Goal: Navigation & Orientation: Find specific page/section

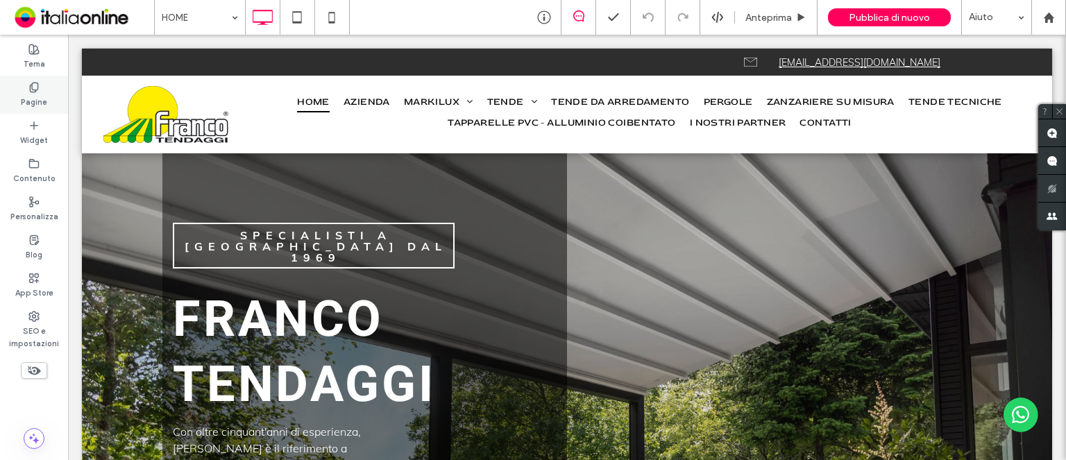
click at [39, 99] on label "Pagine" at bounding box center [34, 100] width 26 height 15
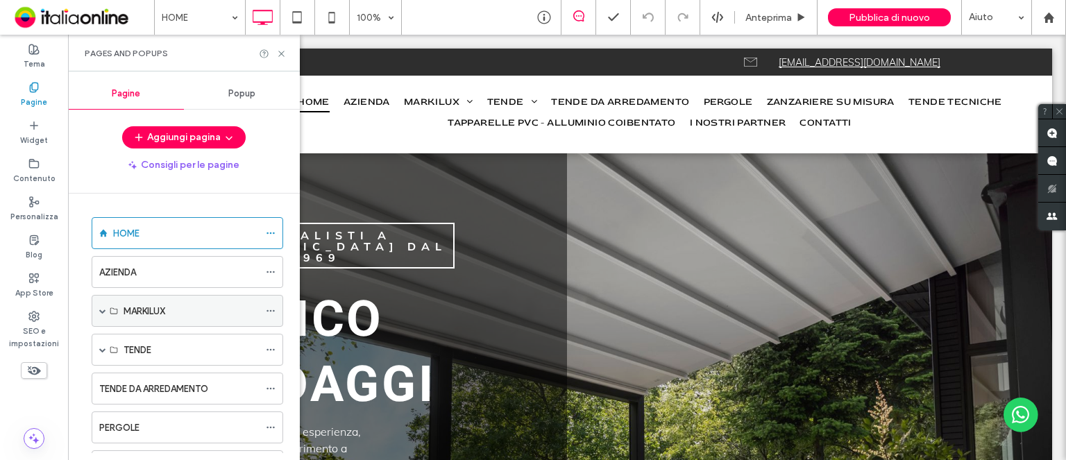
click at [143, 312] on label "MARKILUX" at bounding box center [145, 311] width 42 height 24
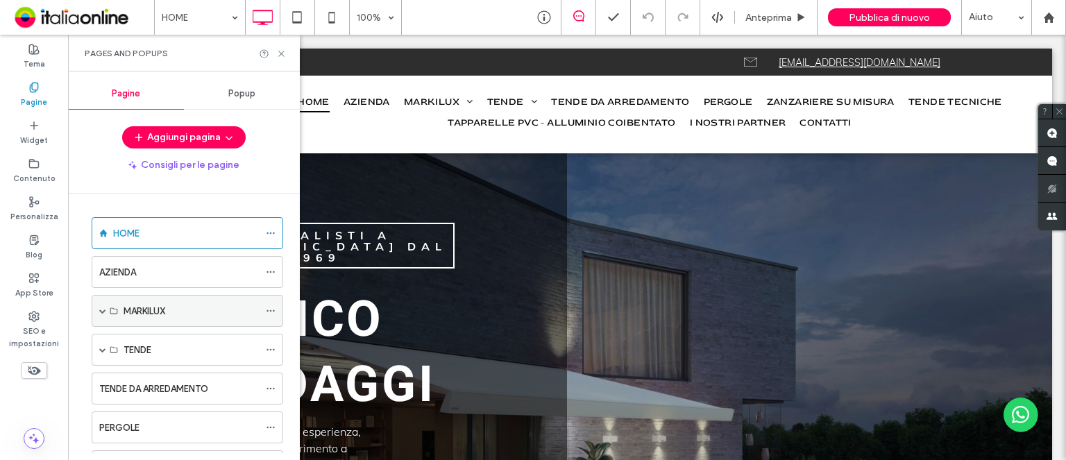
click at [158, 309] on label "MARKILUX" at bounding box center [145, 311] width 42 height 24
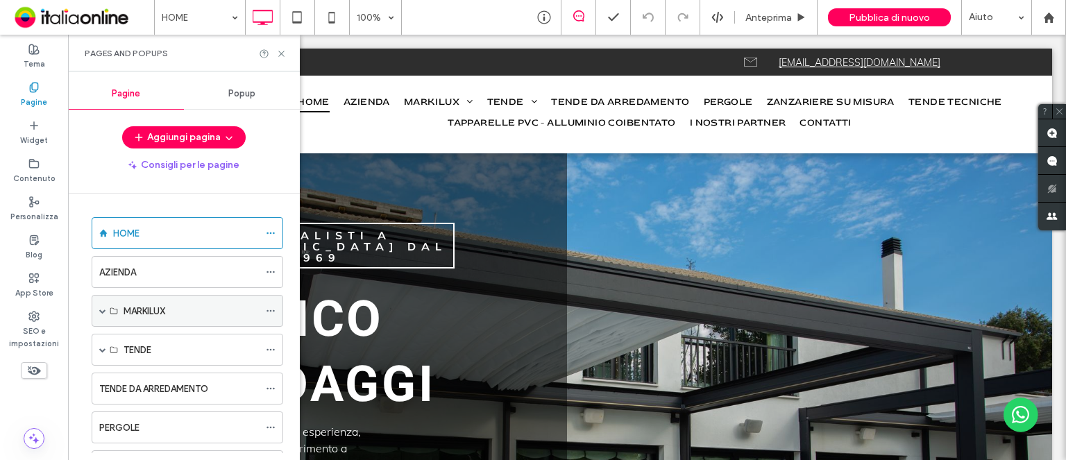
click at [273, 310] on icon at bounding box center [271, 311] width 10 height 10
click at [149, 311] on label "MARKILUX" at bounding box center [145, 311] width 42 height 24
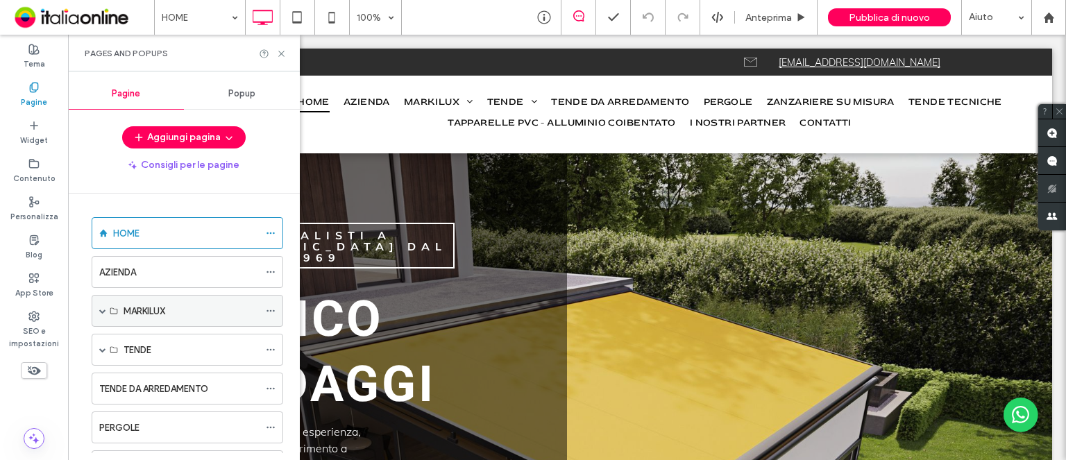
click at [104, 310] on span at bounding box center [102, 310] width 7 height 7
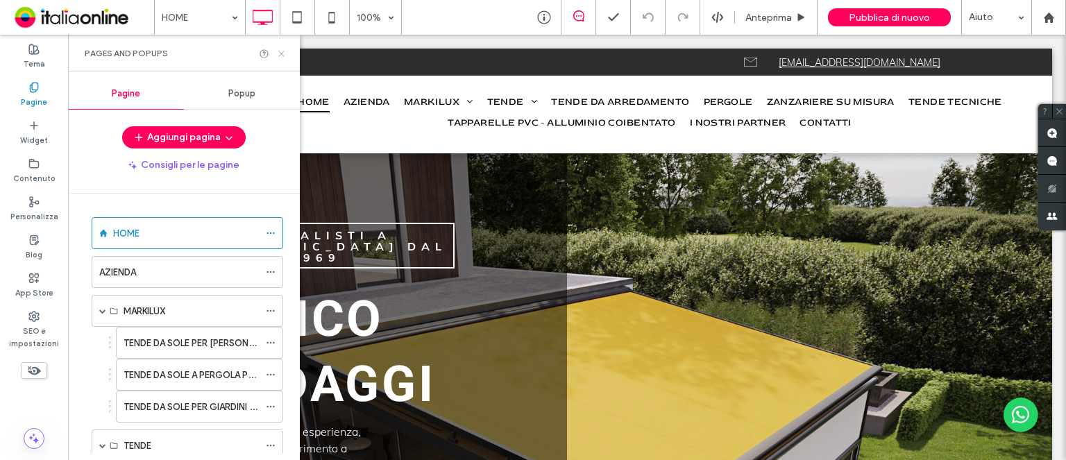
click at [280, 56] on icon at bounding box center [281, 54] width 10 height 10
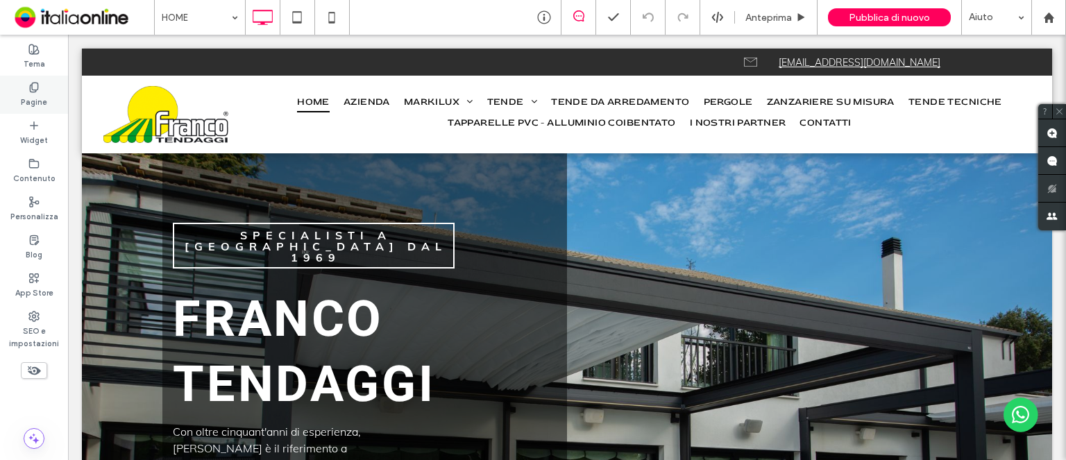
click at [34, 102] on label "Pagine" at bounding box center [34, 100] width 26 height 15
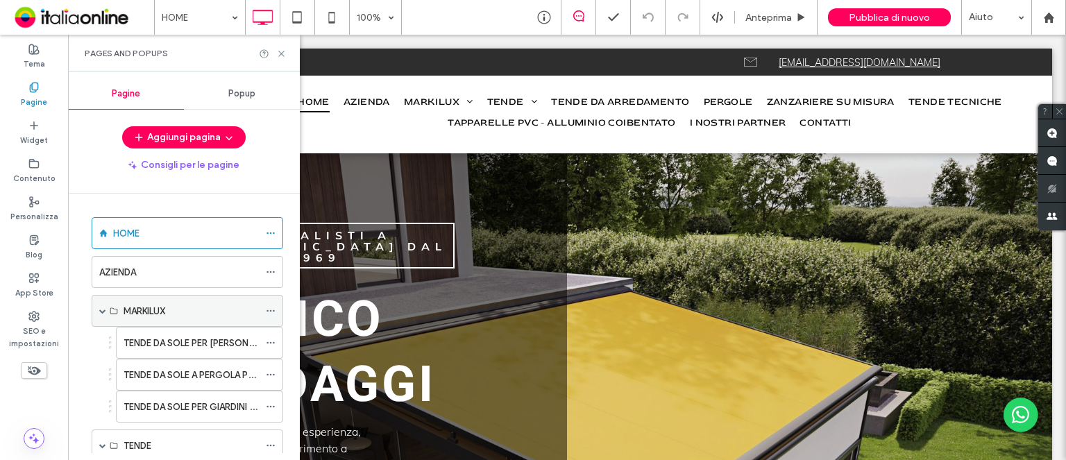
click at [141, 313] on label "MARKILUX" at bounding box center [145, 311] width 42 height 24
click at [102, 310] on span at bounding box center [102, 310] width 7 height 7
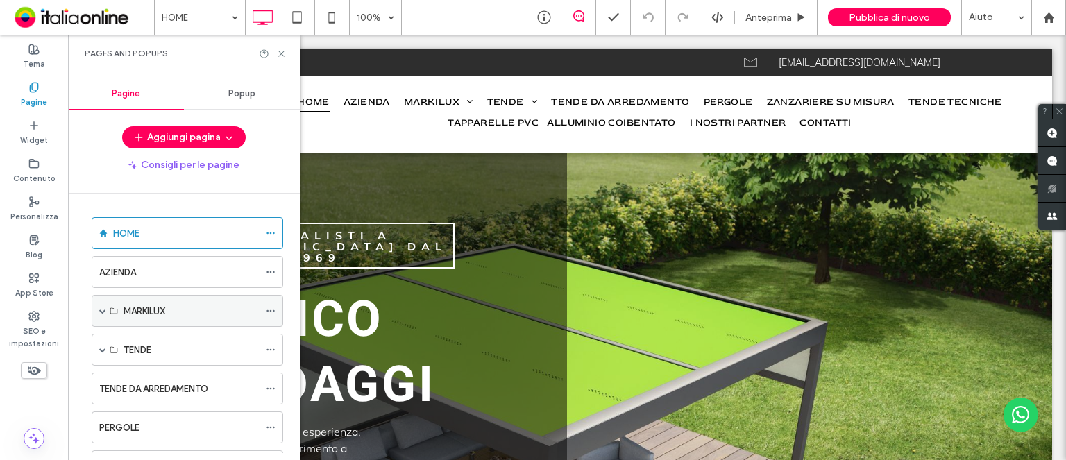
click at [160, 313] on label "MARKILUX" at bounding box center [145, 311] width 42 height 24
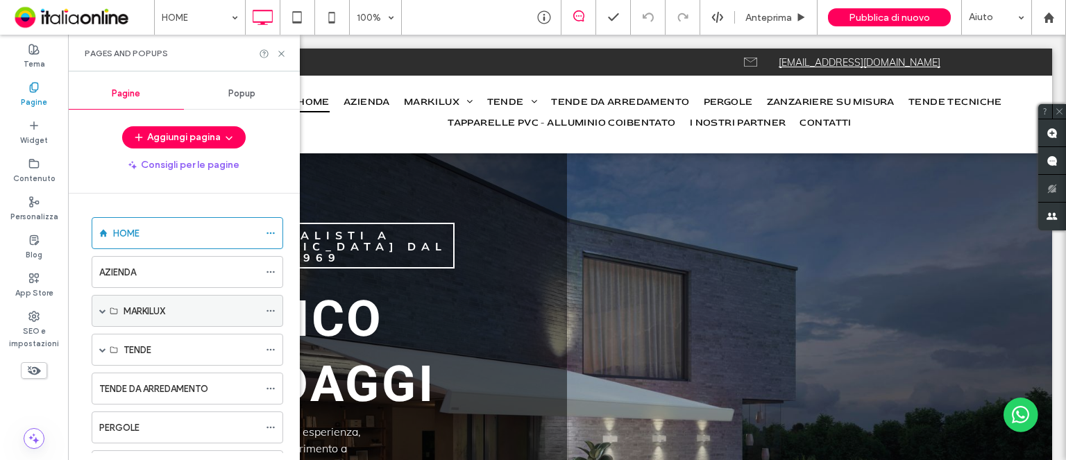
click at [149, 310] on label "MARKILUX" at bounding box center [145, 311] width 42 height 24
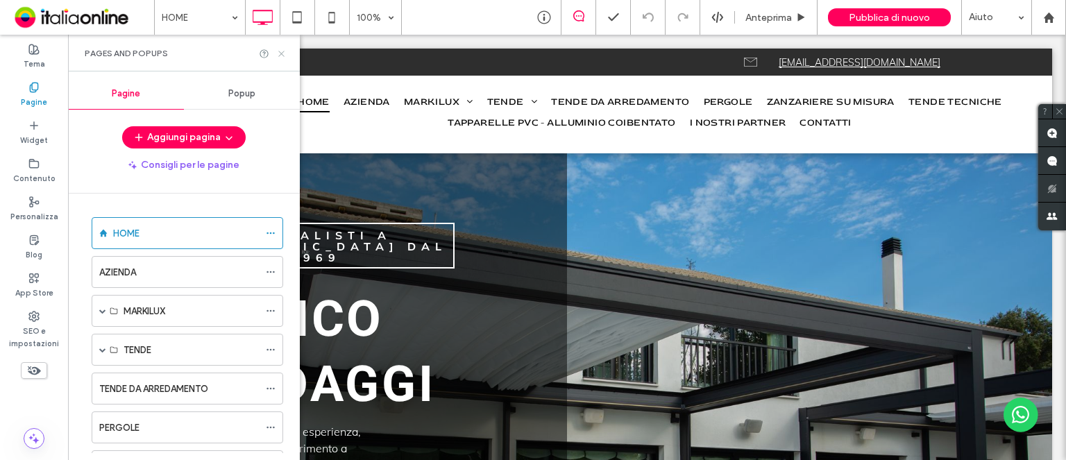
click at [283, 55] on use at bounding box center [281, 54] width 6 height 6
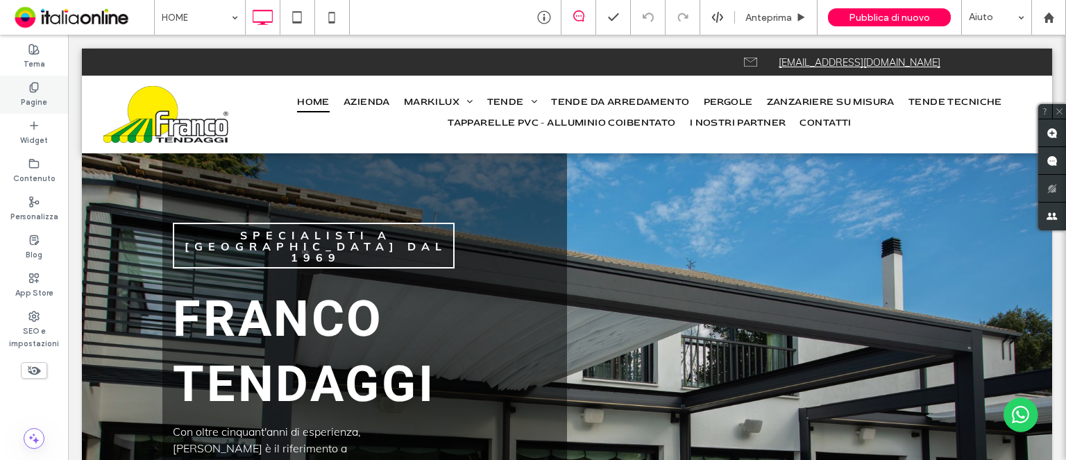
click at [34, 101] on label "Pagine" at bounding box center [34, 100] width 26 height 15
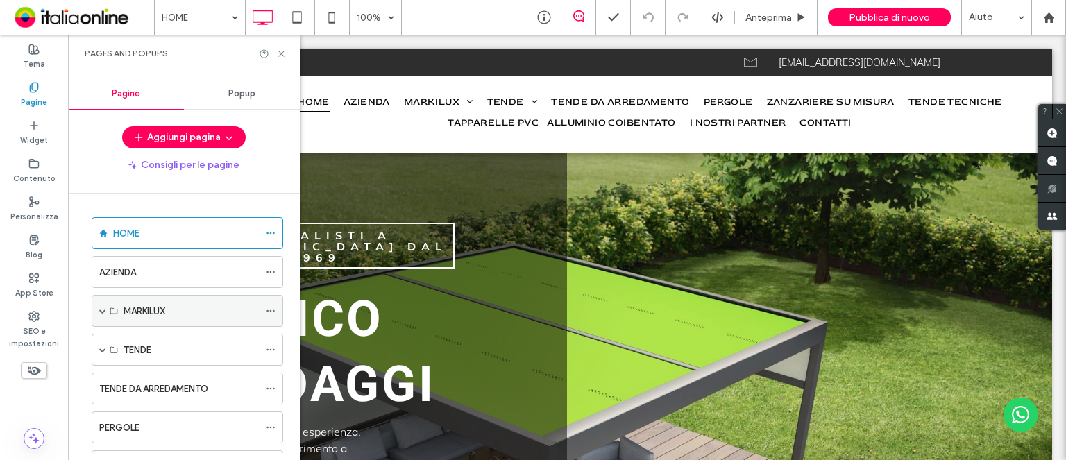
click at [155, 311] on label "MARKILUX" at bounding box center [145, 311] width 42 height 24
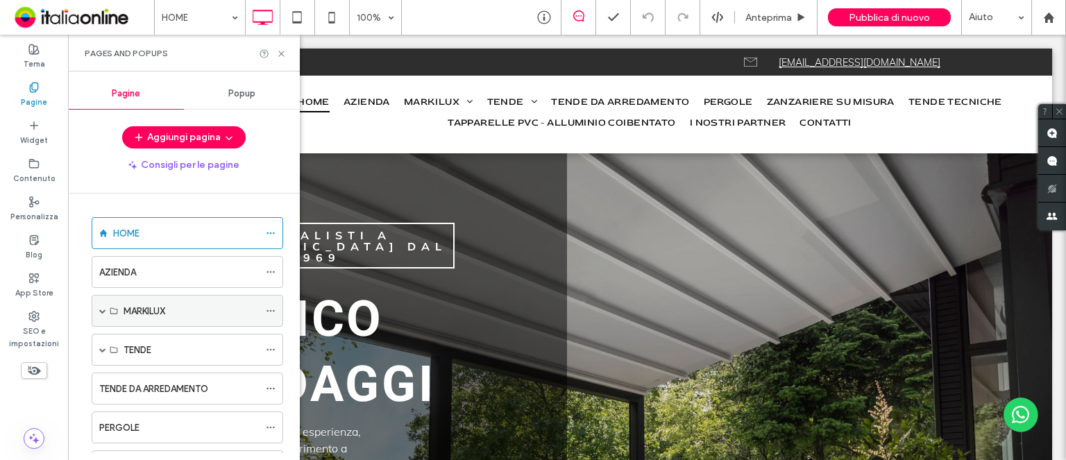
click at [103, 310] on span at bounding box center [102, 310] width 7 height 7
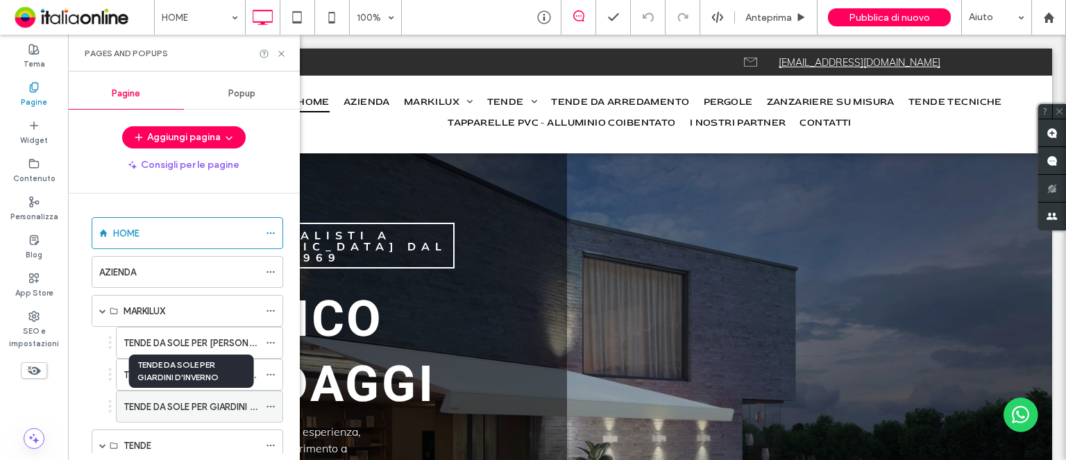
scroll to position [69, 0]
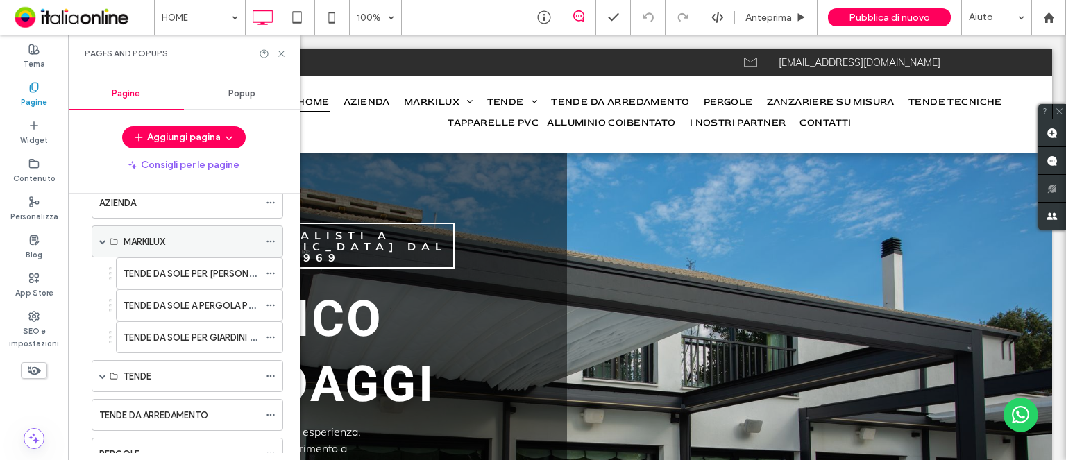
click at [152, 243] on label "MARKILUX" at bounding box center [145, 242] width 42 height 24
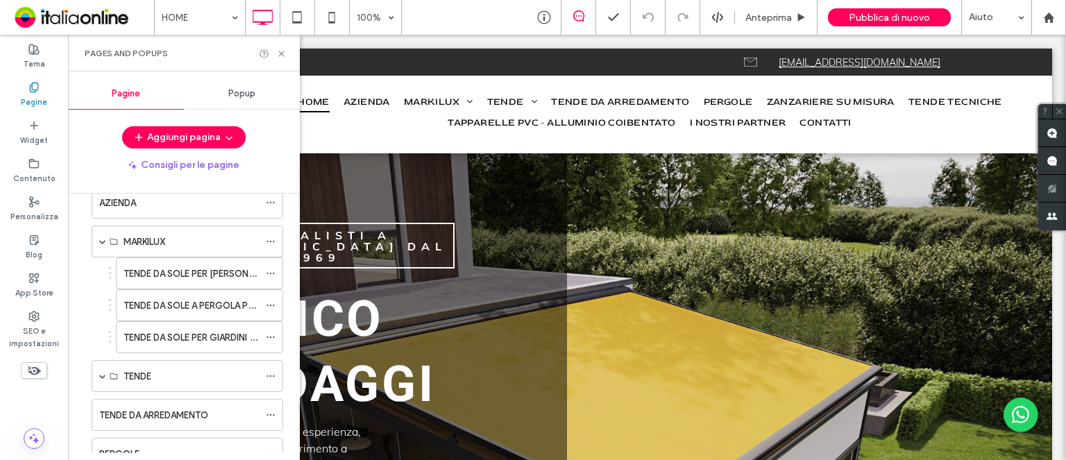
drag, startPoint x: 282, startPoint y: 54, endPoint x: 272, endPoint y: 3, distance: 51.6
click at [282, 53] on use at bounding box center [281, 54] width 6 height 6
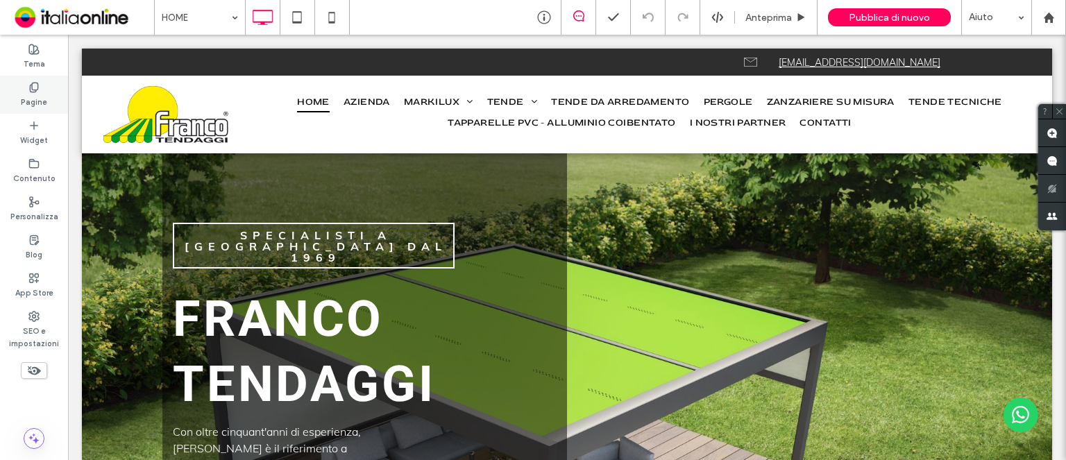
click at [37, 99] on label "Pagine" at bounding box center [34, 100] width 26 height 15
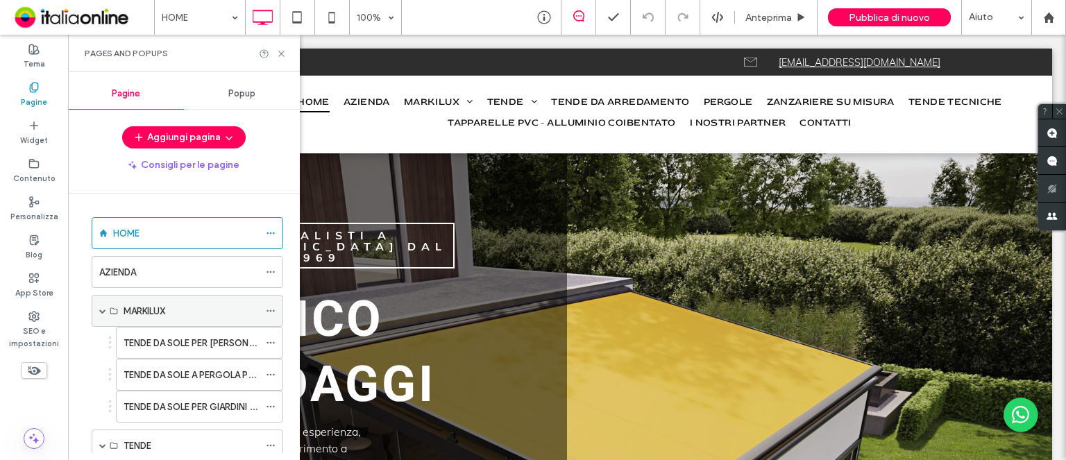
click at [273, 310] on use at bounding box center [270, 311] width 8 height 2
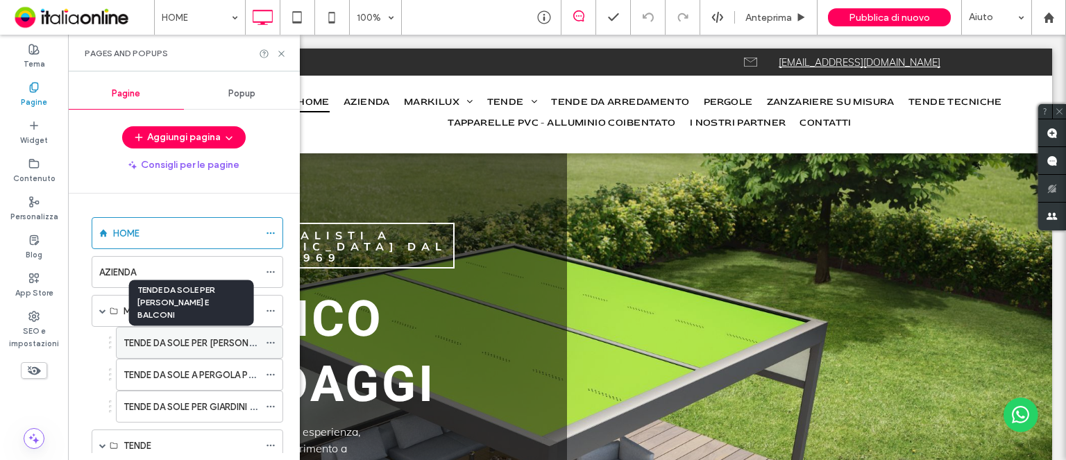
click at [153, 343] on label "TENDE DA SOLE PER TERRAZZI E BALCONI" at bounding box center [225, 343] width 203 height 24
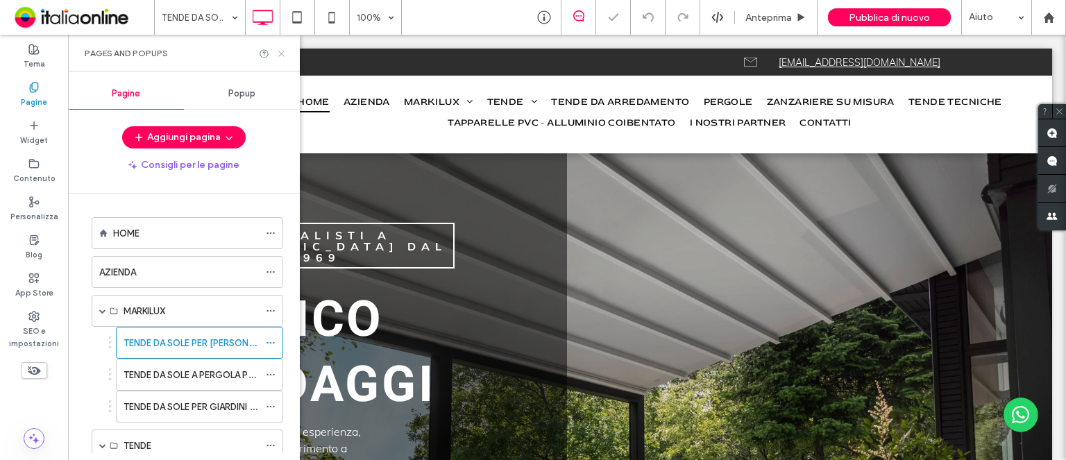
click at [283, 55] on icon at bounding box center [281, 54] width 10 height 10
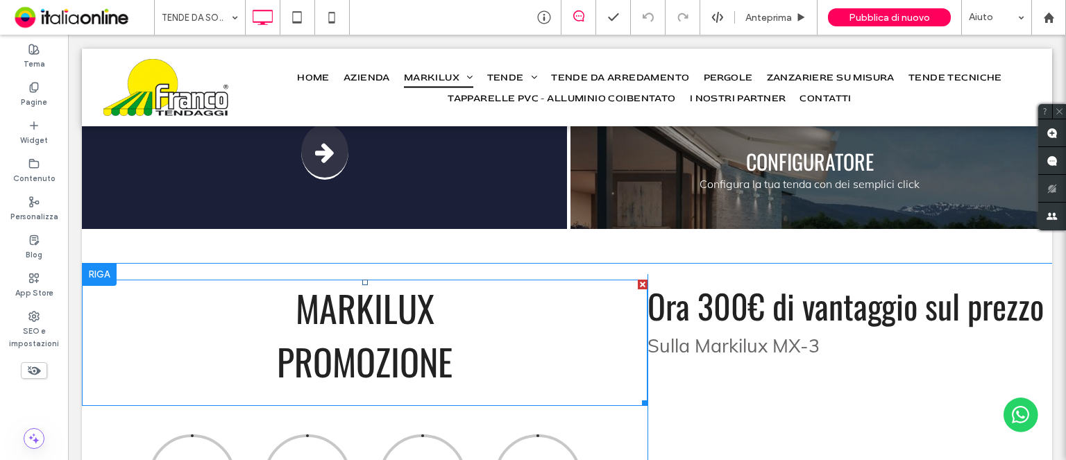
scroll to position [1527, 0]
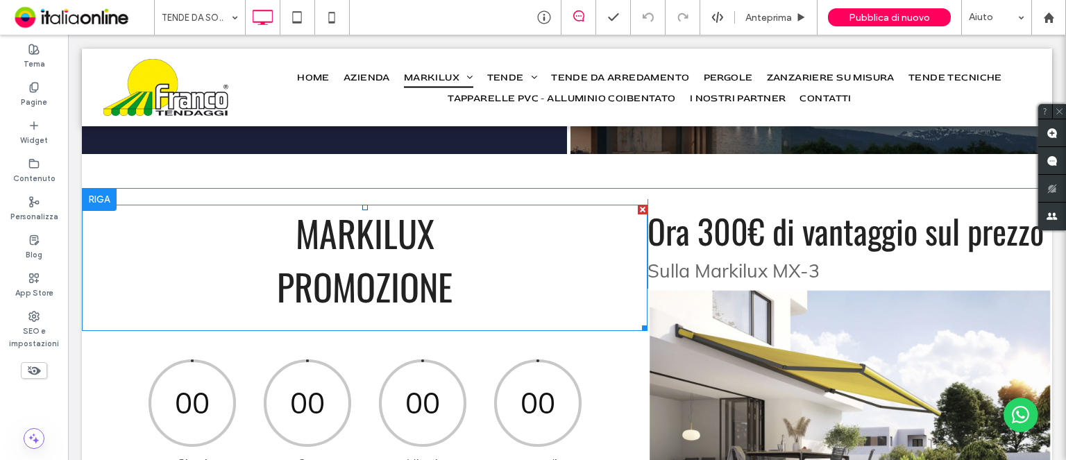
click at [638, 205] on div at bounding box center [643, 210] width 10 height 10
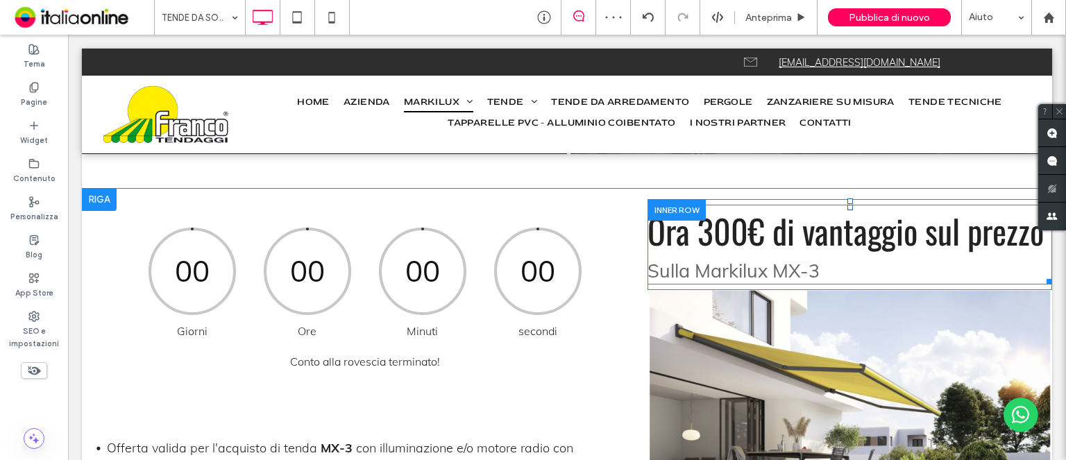
click at [1042, 205] on div at bounding box center [1047, 210] width 10 height 10
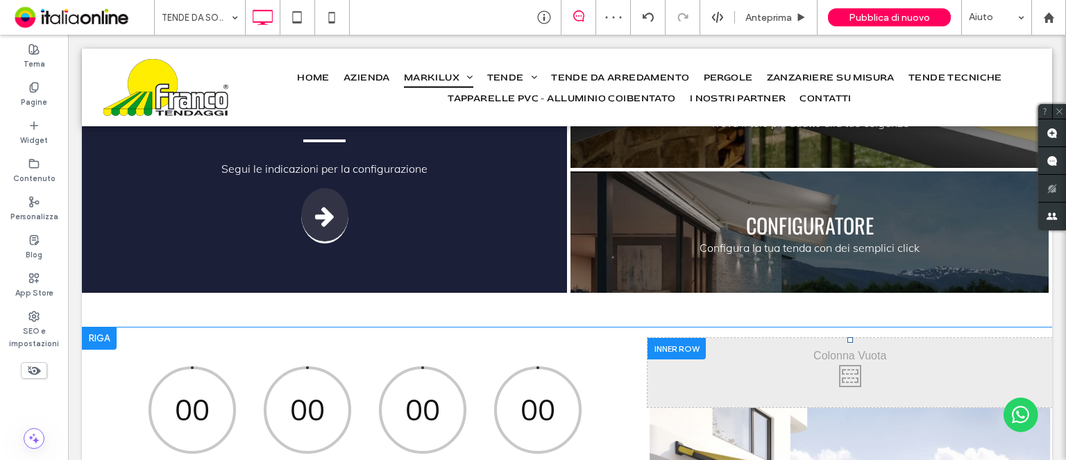
scroll to position [1596, 0]
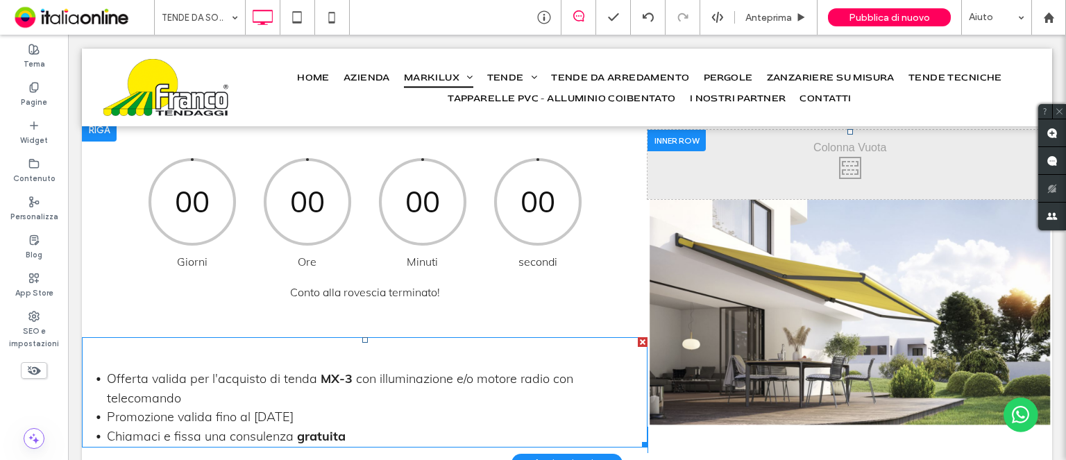
click at [638, 337] on div at bounding box center [643, 342] width 10 height 10
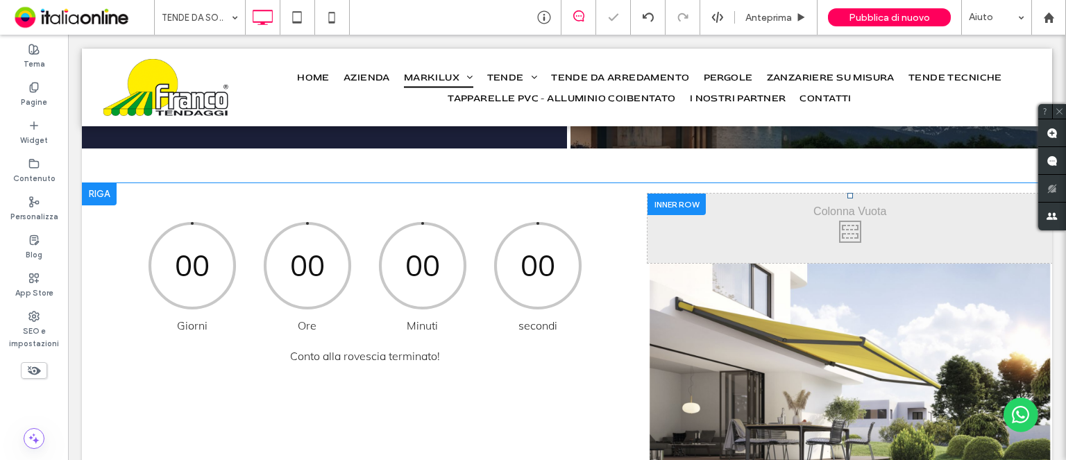
scroll to position [1457, 0]
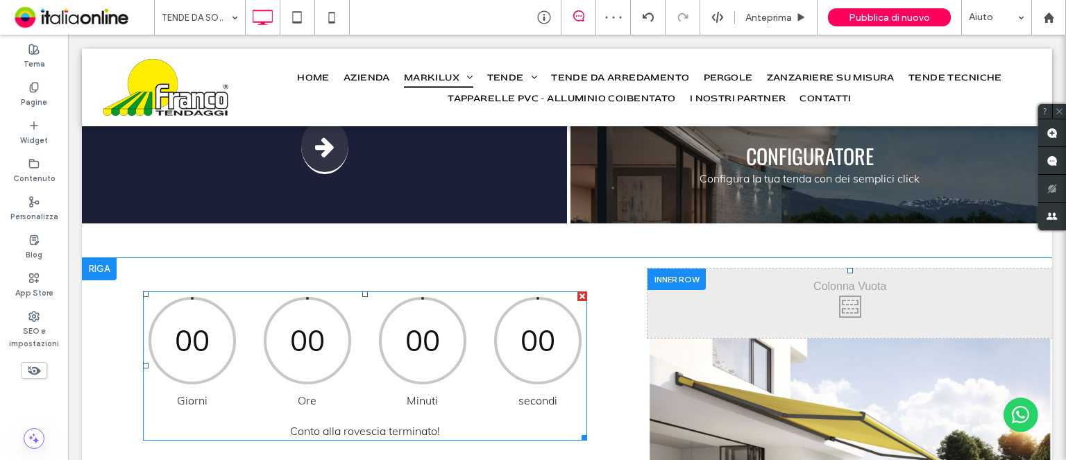
click at [579, 291] on div at bounding box center [582, 296] width 10 height 10
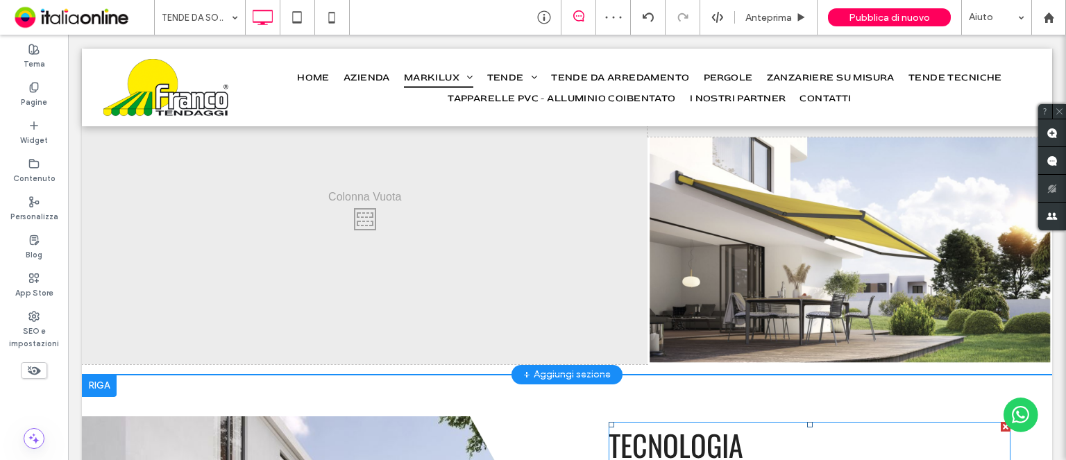
scroll to position [1665, 0]
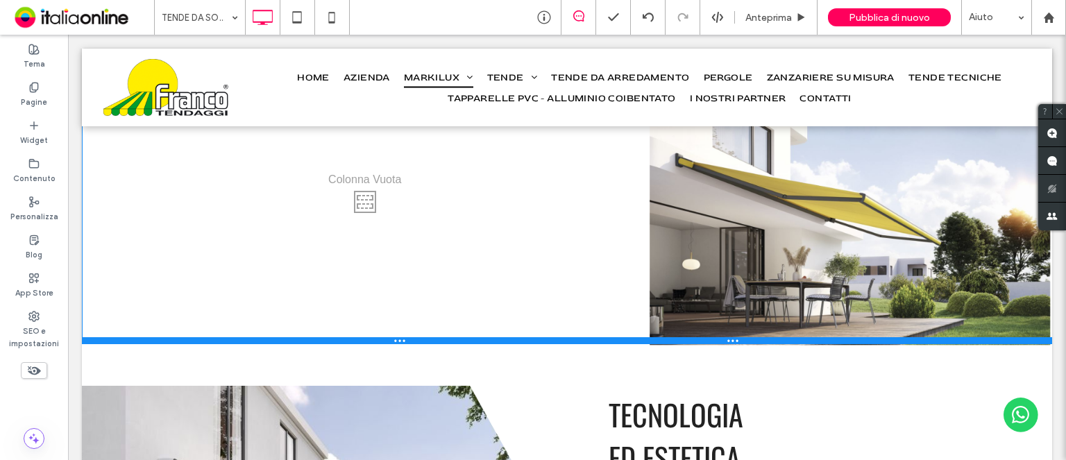
drag, startPoint x: 643, startPoint y: 309, endPoint x: 638, endPoint y: 214, distance: 95.2
click at [638, 214] on div "Click To Paste Click To Paste Click To Paste Riga + Aggiungi sezione" at bounding box center [567, 197] width 970 height 295
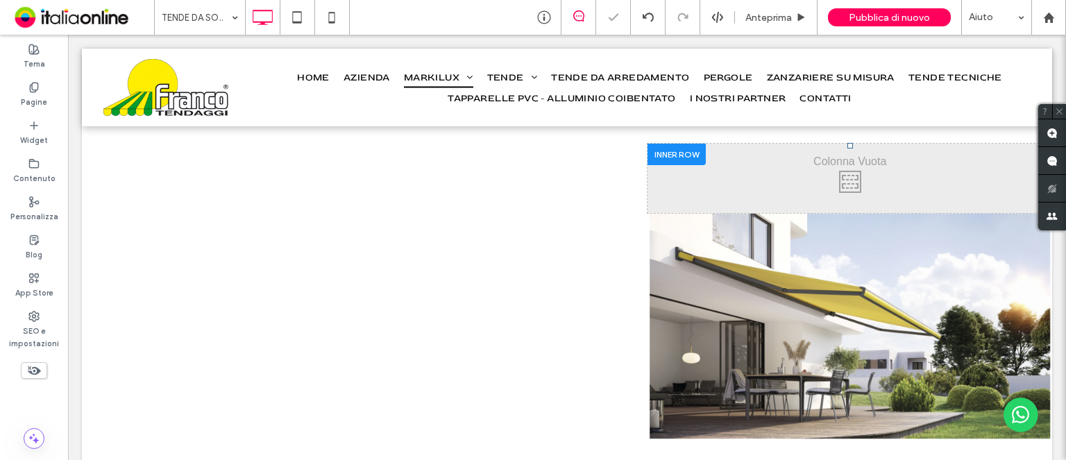
scroll to position [1388, 0]
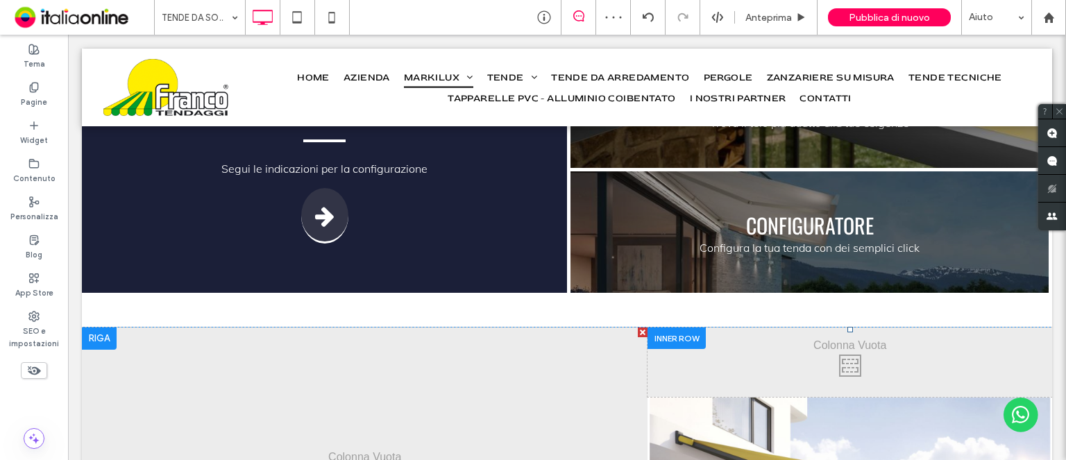
click at [638, 328] on div at bounding box center [643, 333] width 10 height 10
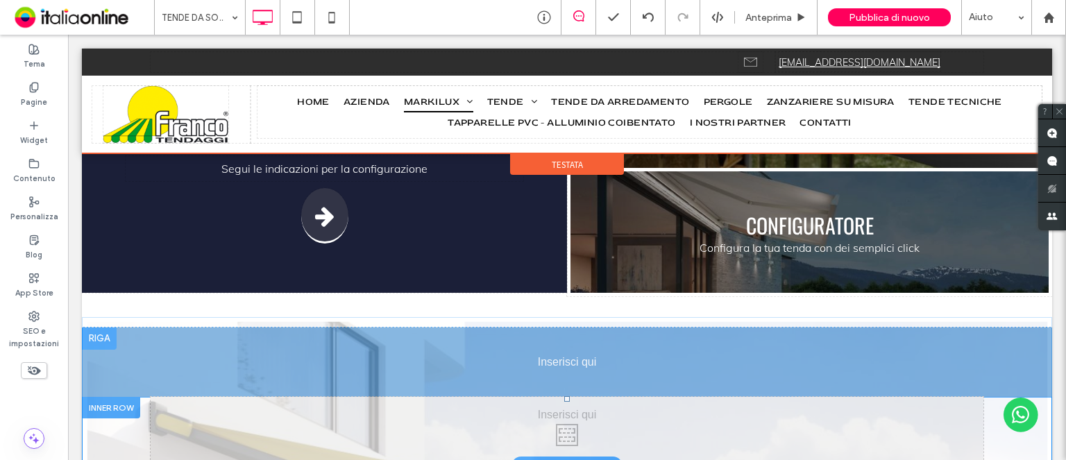
drag, startPoint x: 944, startPoint y: 341, endPoint x: 934, endPoint y: 271, distance: 70.1
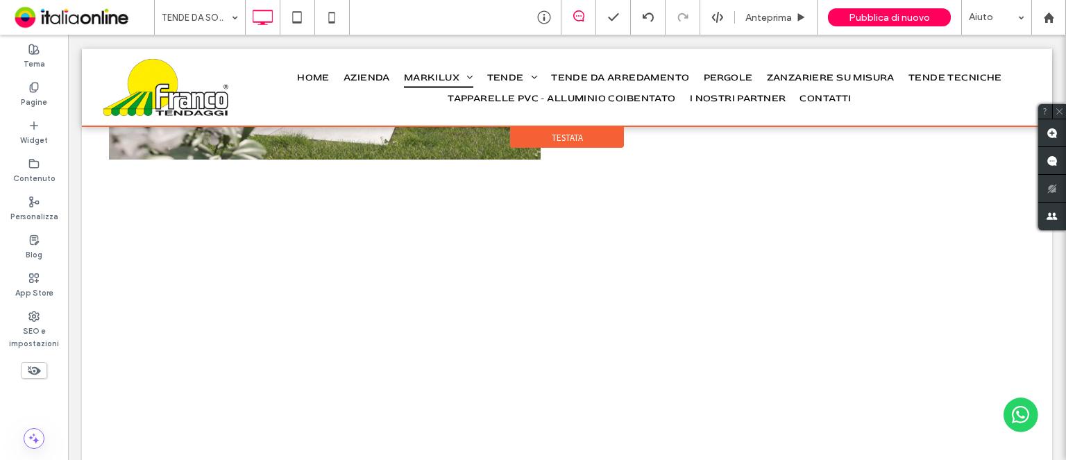
scroll to position [833, 0]
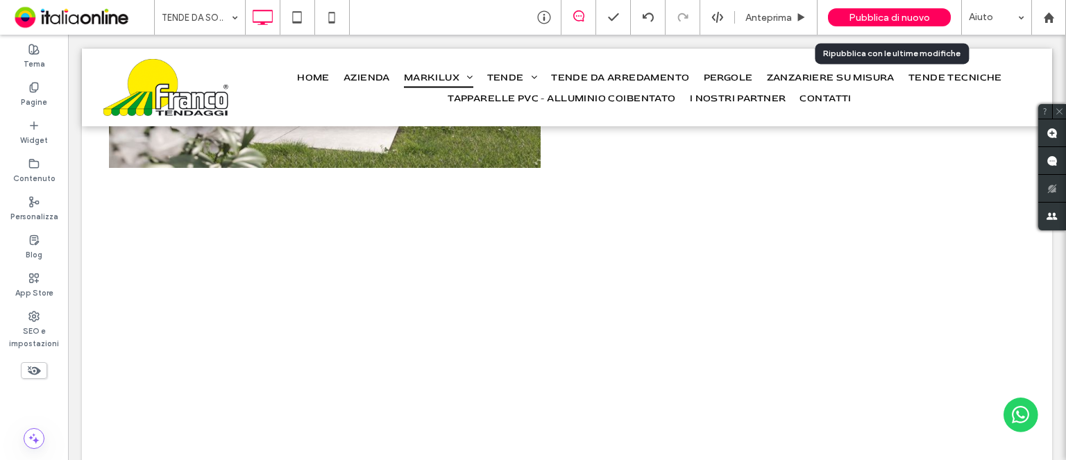
click at [933, 19] on div "Pubblica di nuovo" at bounding box center [889, 17] width 123 height 18
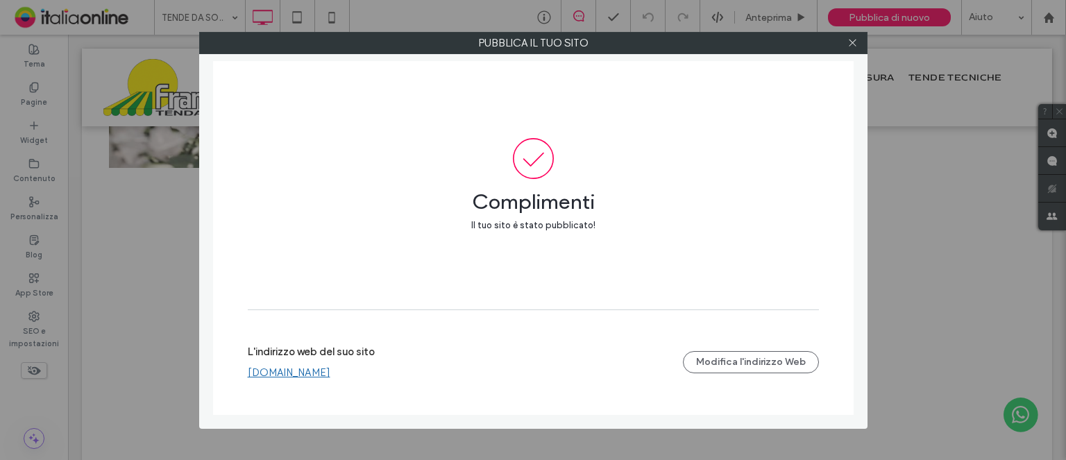
drag, startPoint x: 857, startPoint y: 43, endPoint x: 871, endPoint y: 74, distance: 34.2
click at [857, 43] on icon at bounding box center [852, 42] width 10 height 10
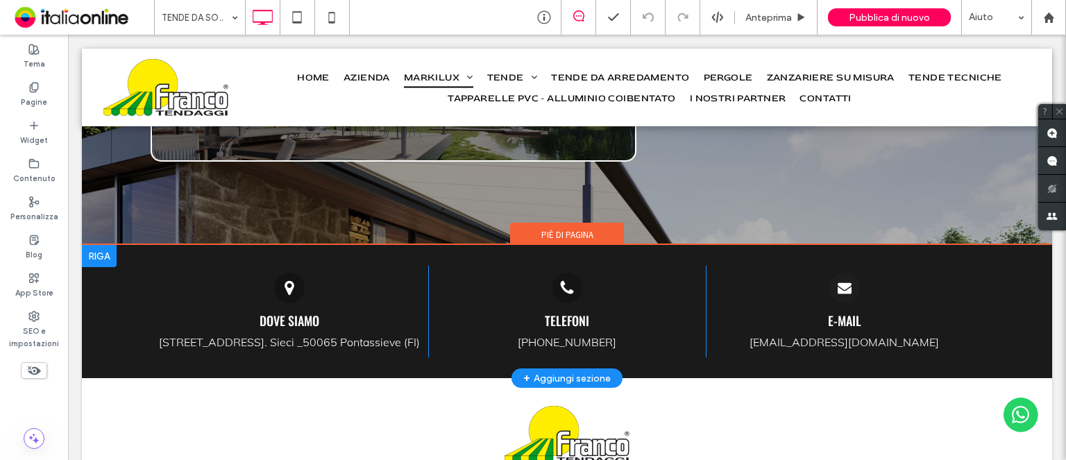
scroll to position [3640, 0]
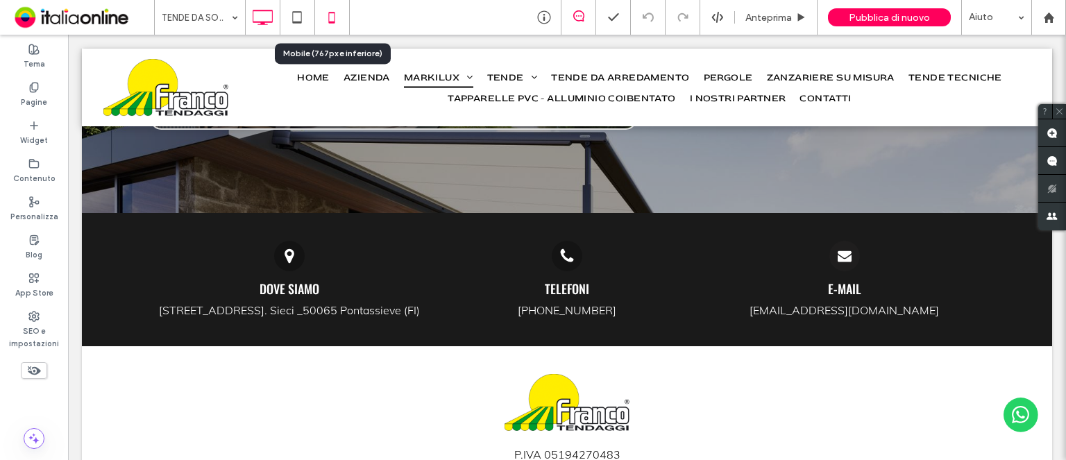
click at [333, 21] on icon at bounding box center [332, 17] width 28 height 28
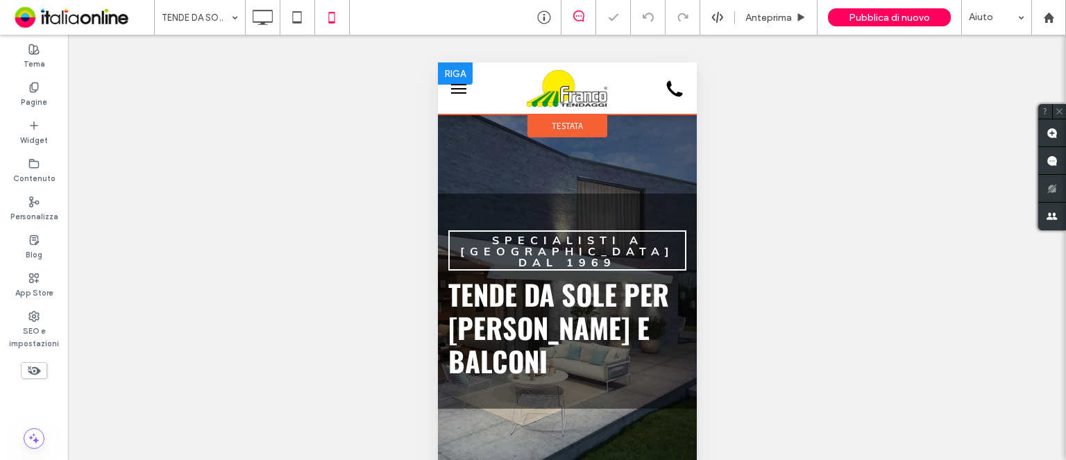
scroll to position [0, 0]
click at [463, 93] on span "menu" at bounding box center [457, 92] width 15 height 1
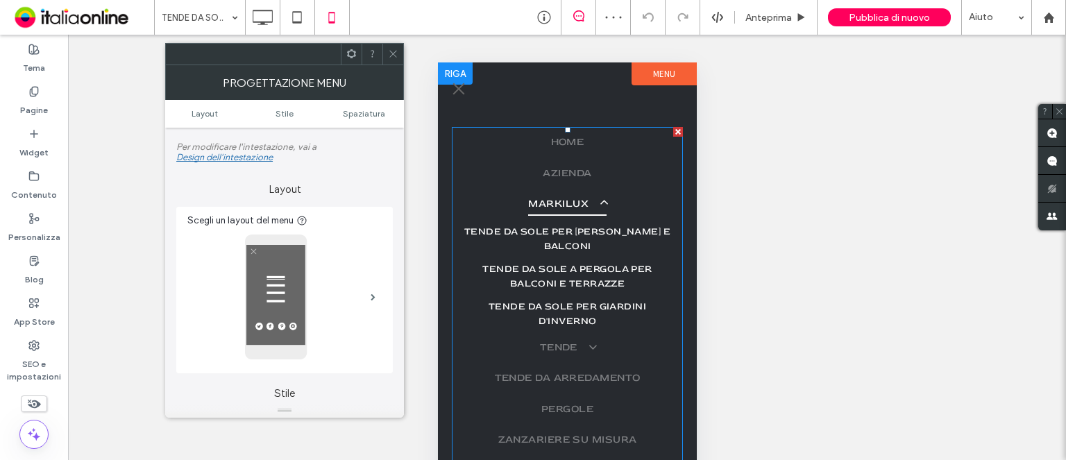
click at [563, 228] on span "TENDE DA SOLE PER TERRAZZI E BALCONI" at bounding box center [566, 238] width 214 height 29
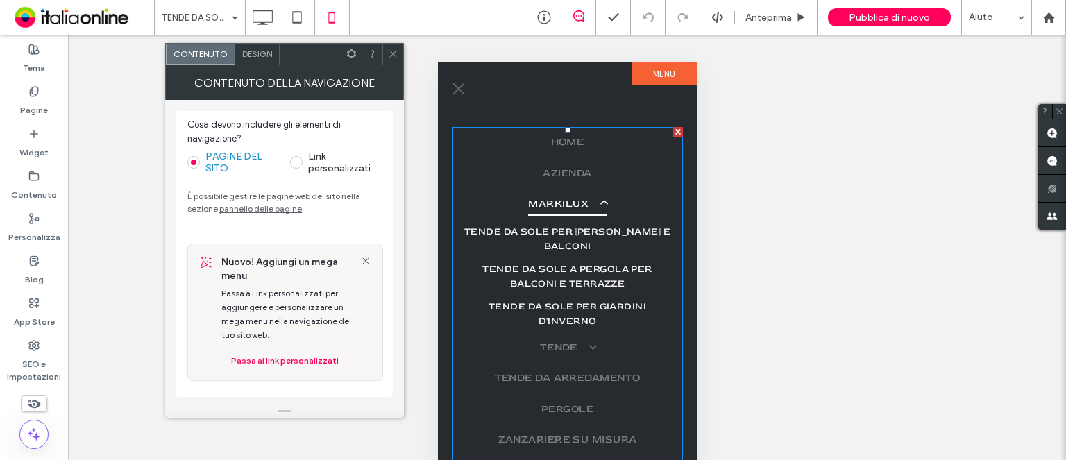
drag, startPoint x: 392, startPoint y: 52, endPoint x: 133, endPoint y: 164, distance: 282.8
click at [391, 53] on icon at bounding box center [393, 54] width 10 height 10
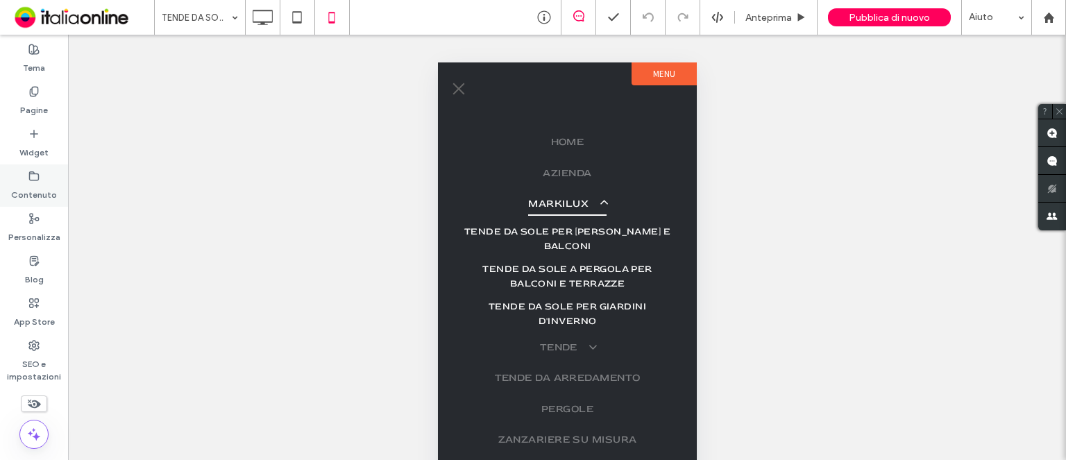
drag, startPoint x: 36, startPoint y: 110, endPoint x: 44, endPoint y: 170, distance: 60.3
click at [36, 110] on label "Pagine" at bounding box center [34, 106] width 28 height 19
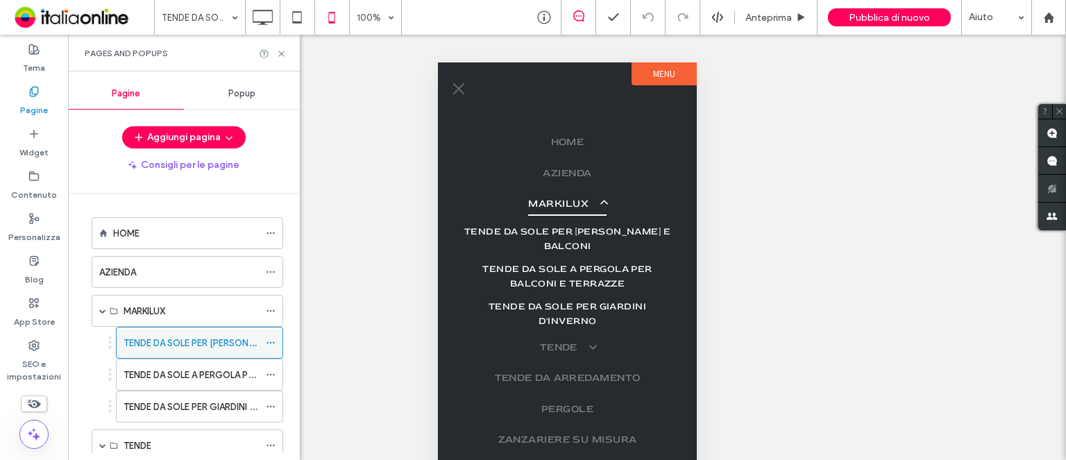
click at [179, 342] on label "TENDE DA SOLE PER TERRAZZI E BALCONI" at bounding box center [225, 343] width 203 height 24
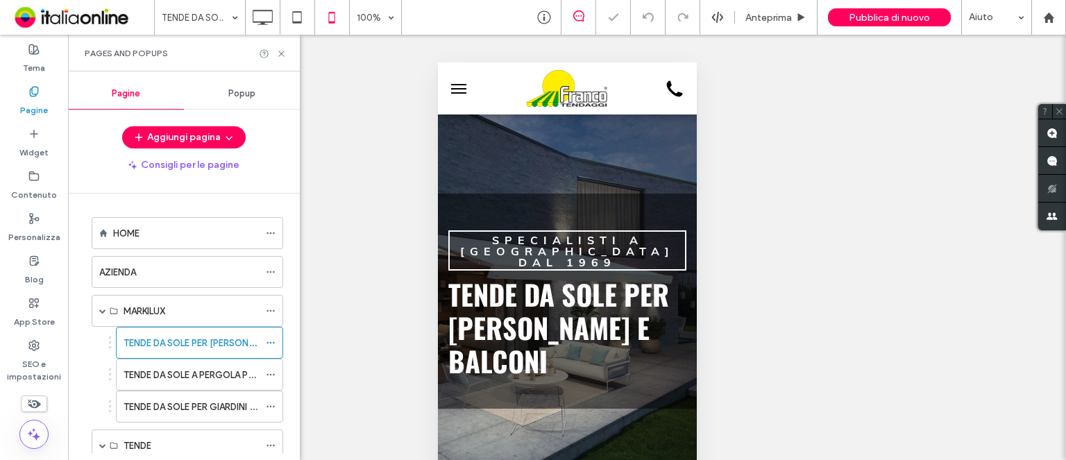
drag, startPoint x: 281, startPoint y: 55, endPoint x: 314, endPoint y: 63, distance: 33.7
click at [281, 55] on icon at bounding box center [281, 54] width 10 height 10
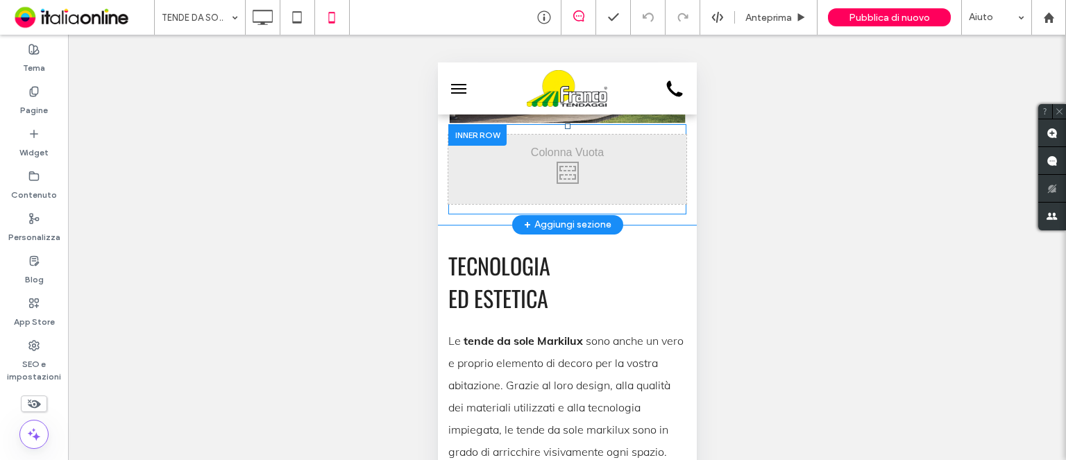
scroll to position [2151, 0]
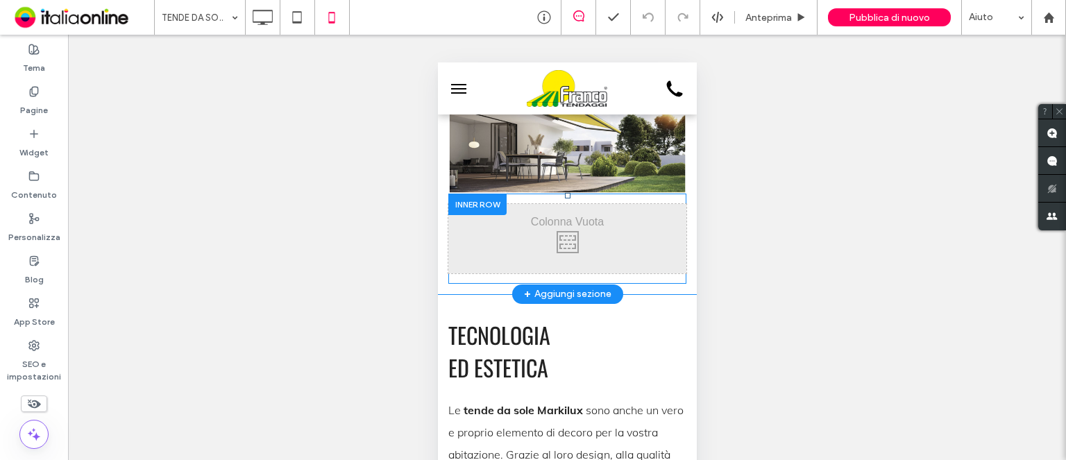
click at [655, 209] on div "Click To Paste" at bounding box center [567, 238] width 238 height 69
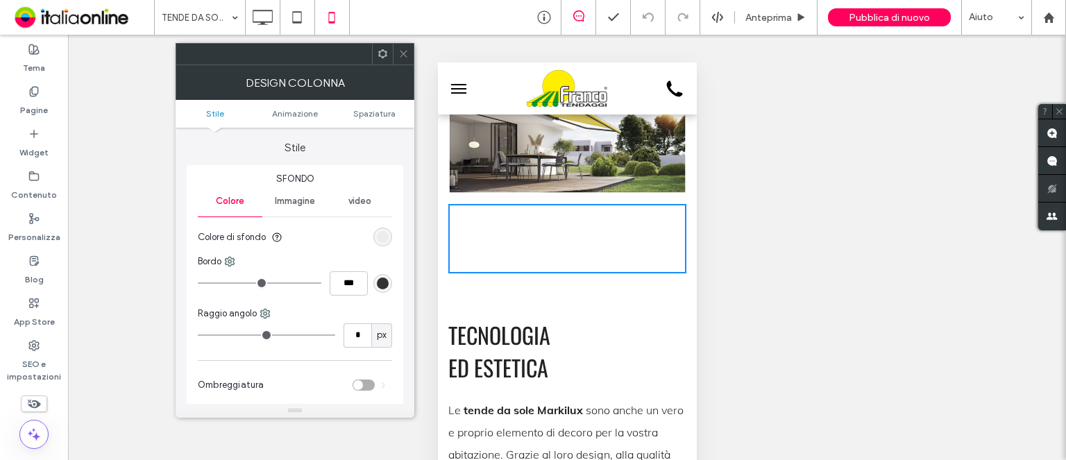
drag, startPoint x: 561, startPoint y: 257, endPoint x: 506, endPoint y: 185, distance: 90.6
click at [564, 228] on div "Click To Paste" at bounding box center [567, 239] width 238 height 90
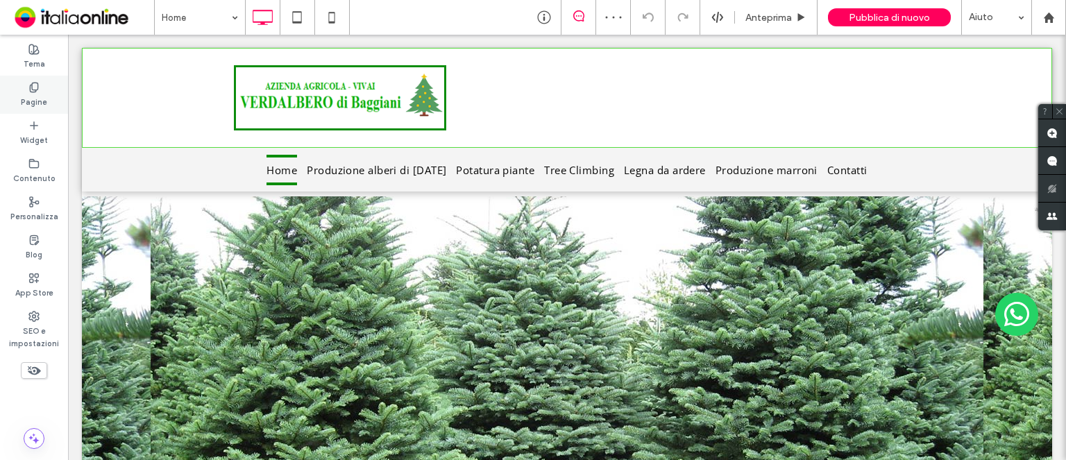
drag, startPoint x: 45, startPoint y: 98, endPoint x: 53, endPoint y: 102, distance: 8.7
click at [45, 98] on label "Pagine" at bounding box center [34, 100] width 26 height 15
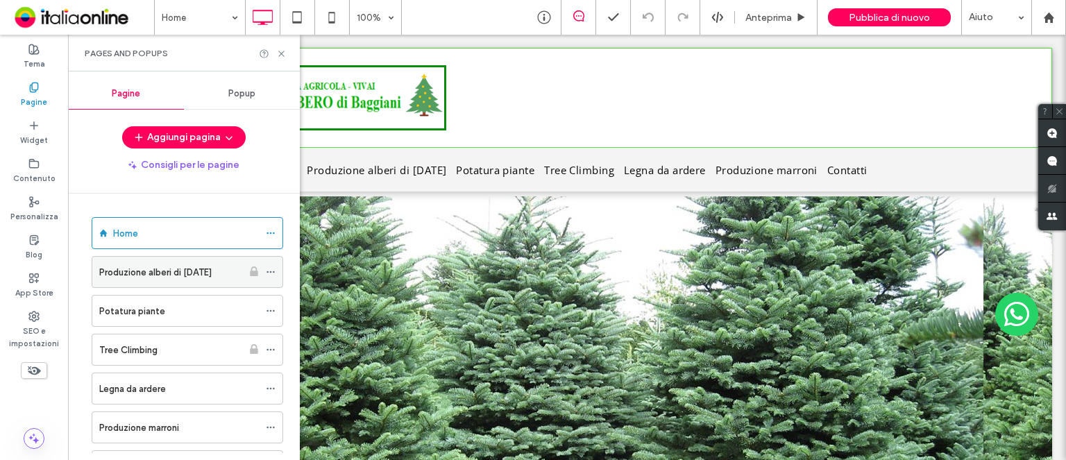
click at [155, 269] on label "Produzione alberi di Natale" at bounding box center [155, 272] width 112 height 24
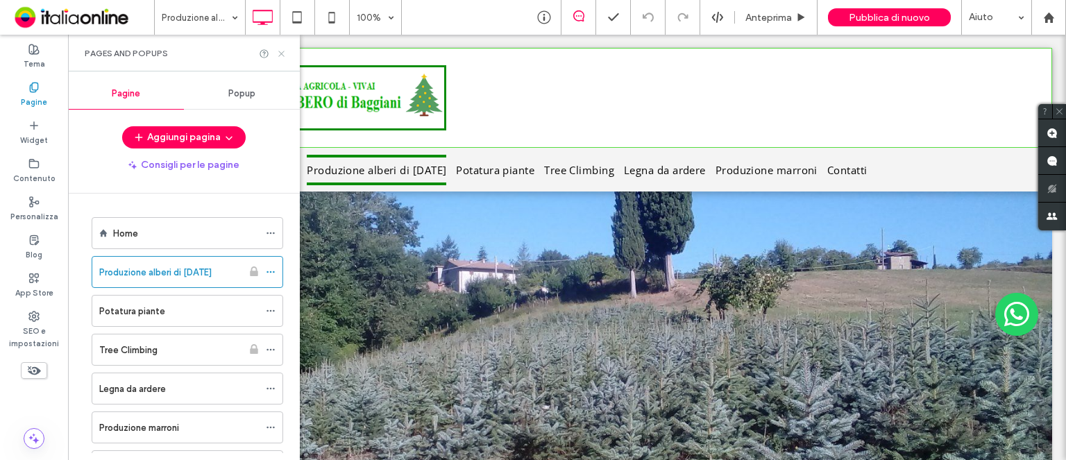
click at [281, 55] on icon at bounding box center [281, 54] width 10 height 10
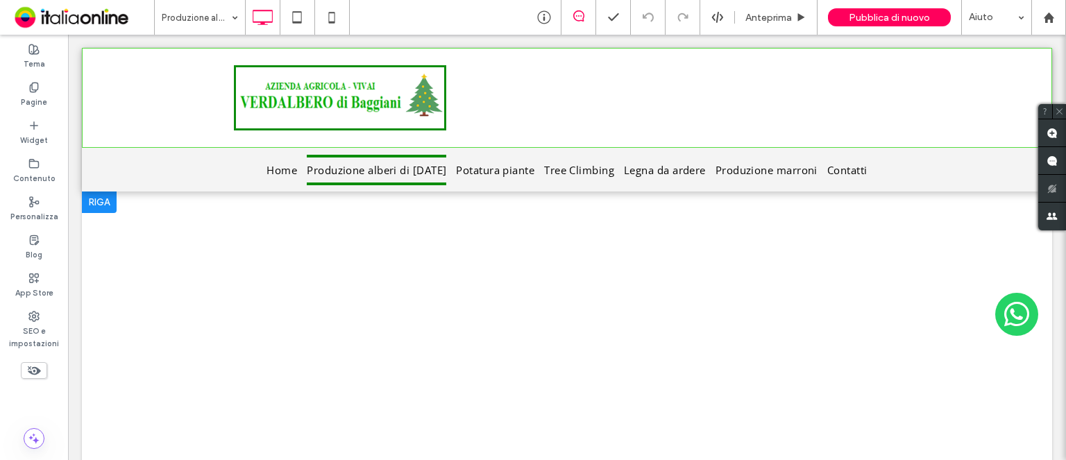
scroll to position [69, 0]
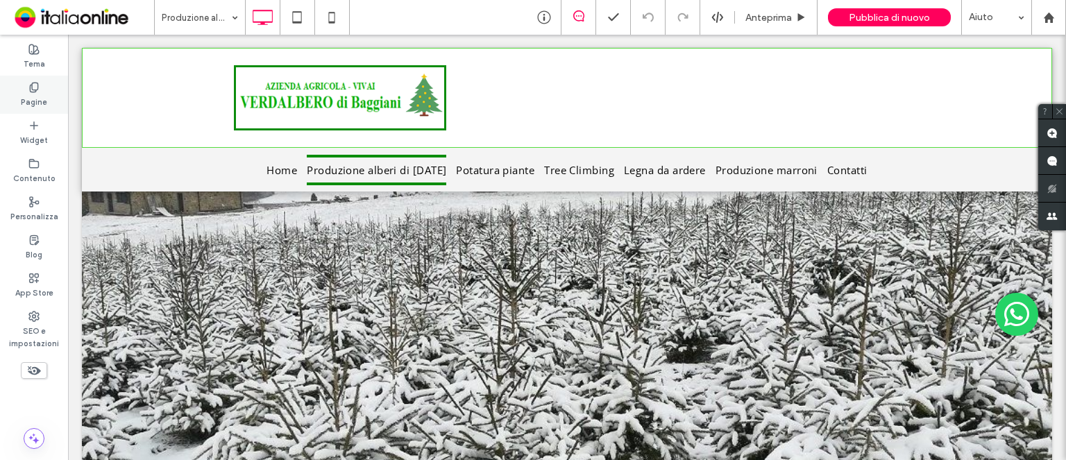
click at [40, 93] on label "Pagine" at bounding box center [34, 100] width 26 height 15
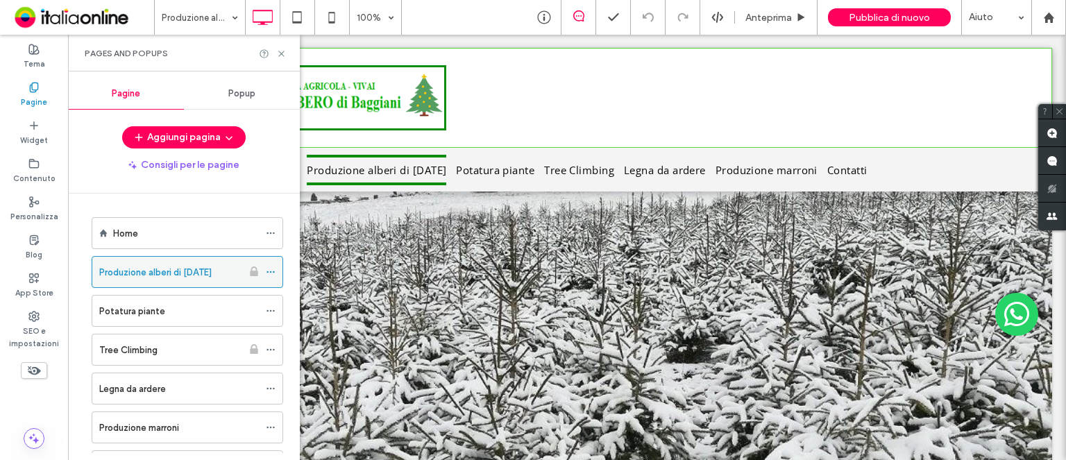
click at [128, 271] on label "Produzione alberi di Natale" at bounding box center [155, 272] width 112 height 24
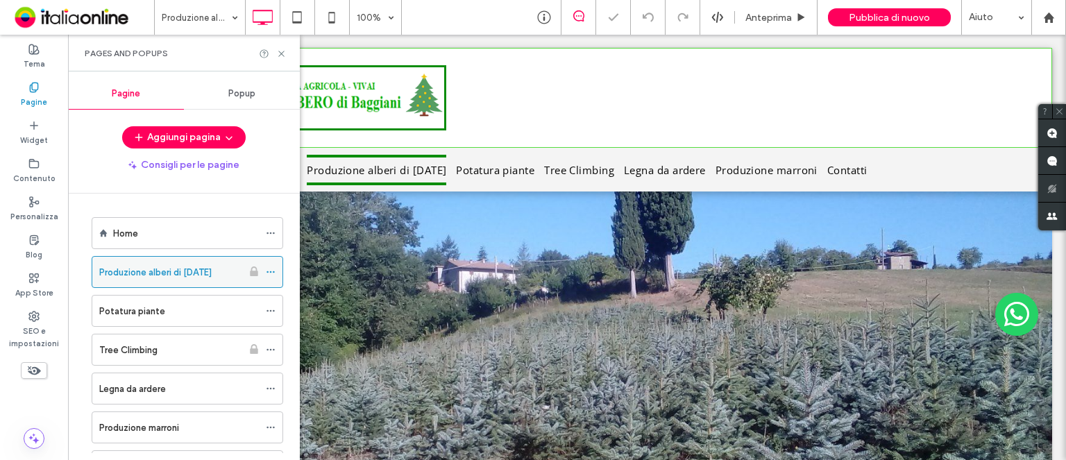
scroll to position [0, 0]
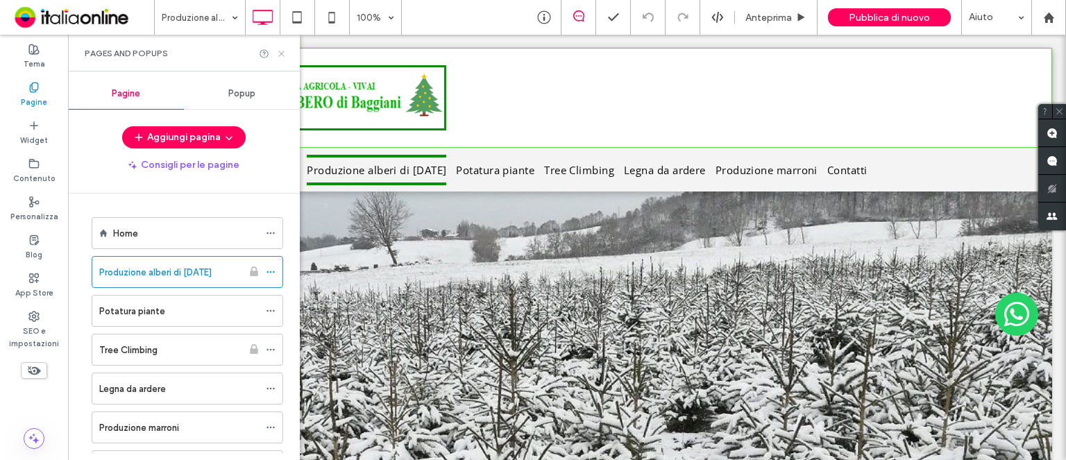
click at [280, 55] on icon at bounding box center [281, 54] width 10 height 10
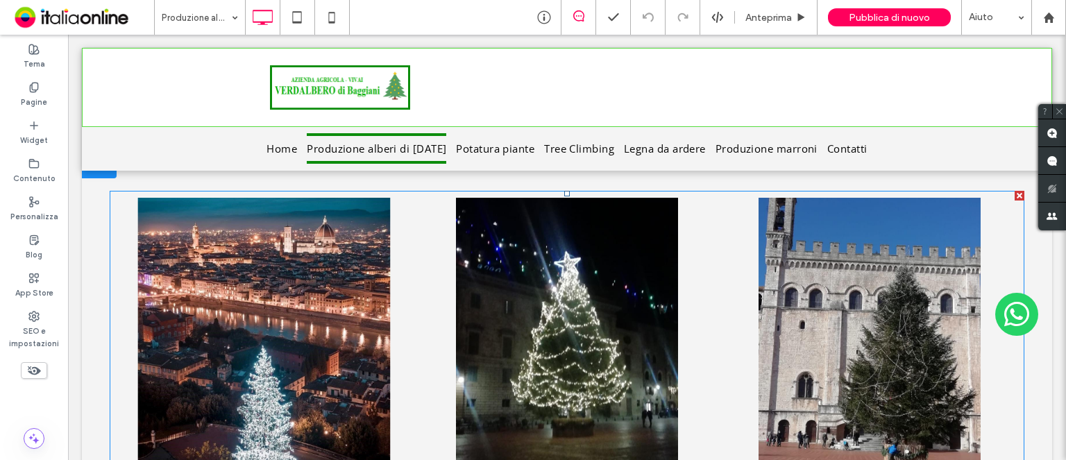
scroll to position [2706, 0]
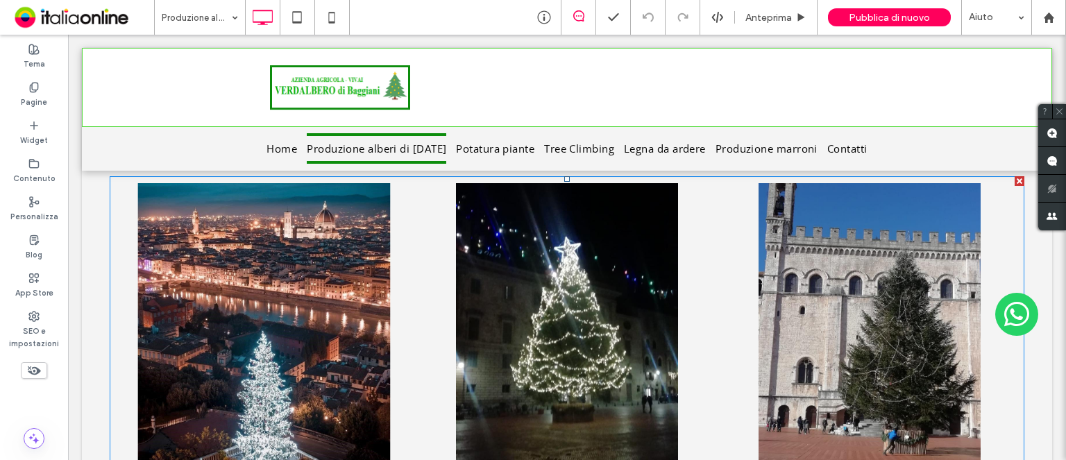
click at [342, 314] on link at bounding box center [265, 331] width 314 height 314
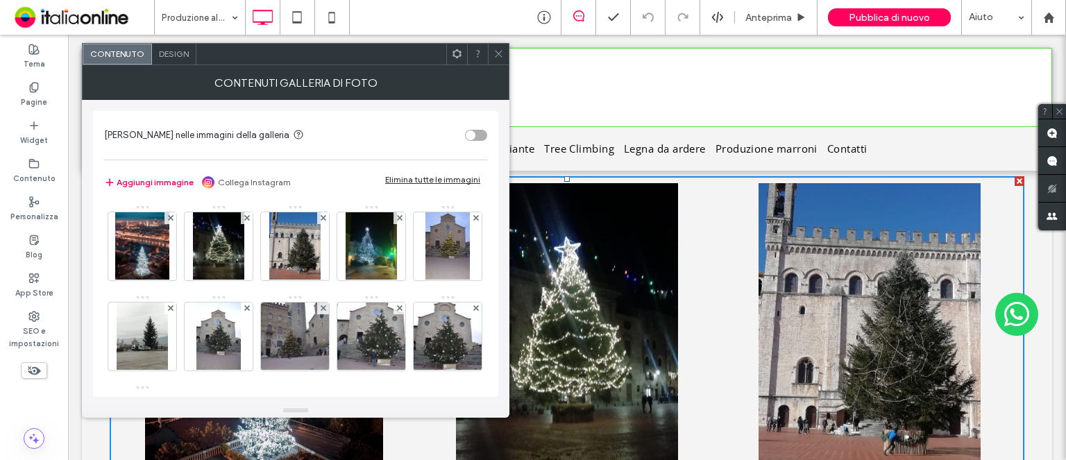
click at [503, 65] on div "Contenuti galleria di foto" at bounding box center [295, 82] width 427 height 35
drag, startPoint x: 501, startPoint y: 53, endPoint x: 508, endPoint y: 57, distance: 8.1
click at [501, 53] on icon at bounding box center [498, 54] width 10 height 10
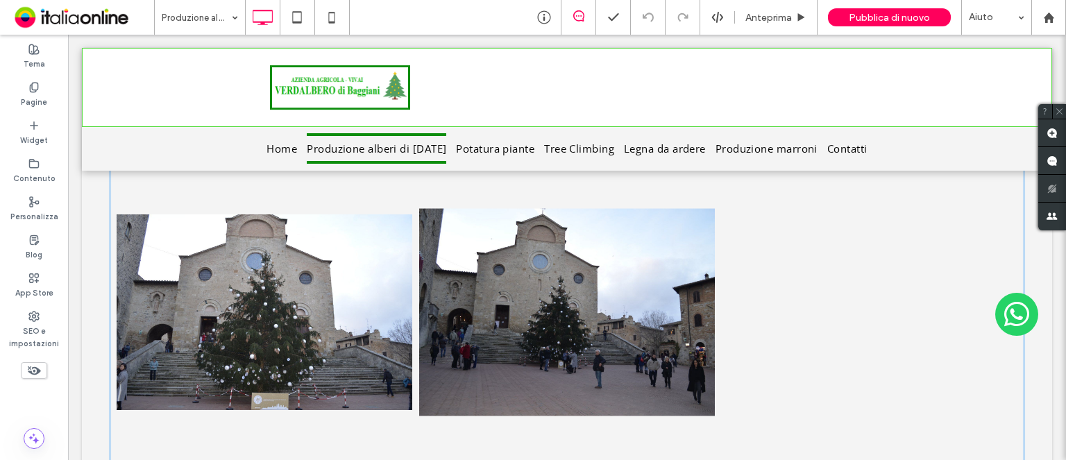
scroll to position [3608, 0]
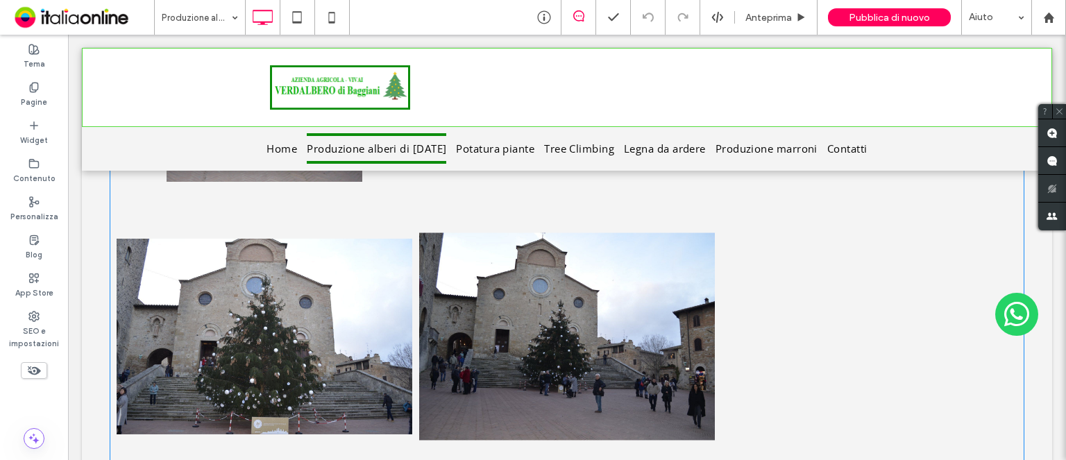
click at [625, 316] on link at bounding box center [567, 337] width 314 height 314
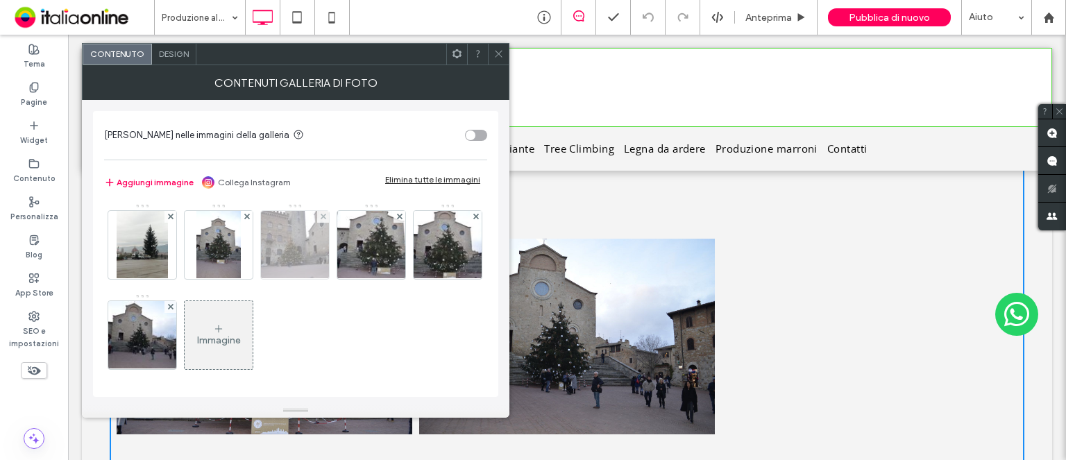
scroll to position [92, 0]
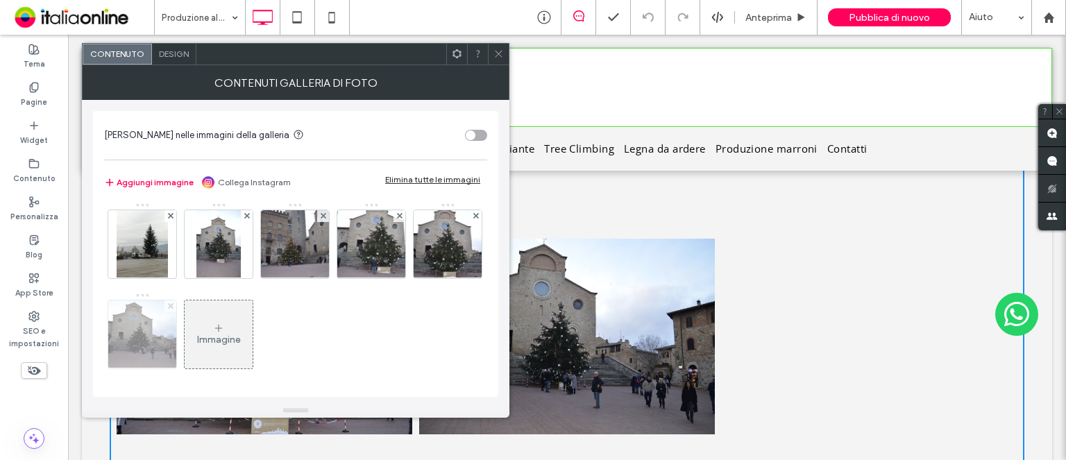
click at [173, 305] on use at bounding box center [170, 306] width 6 height 6
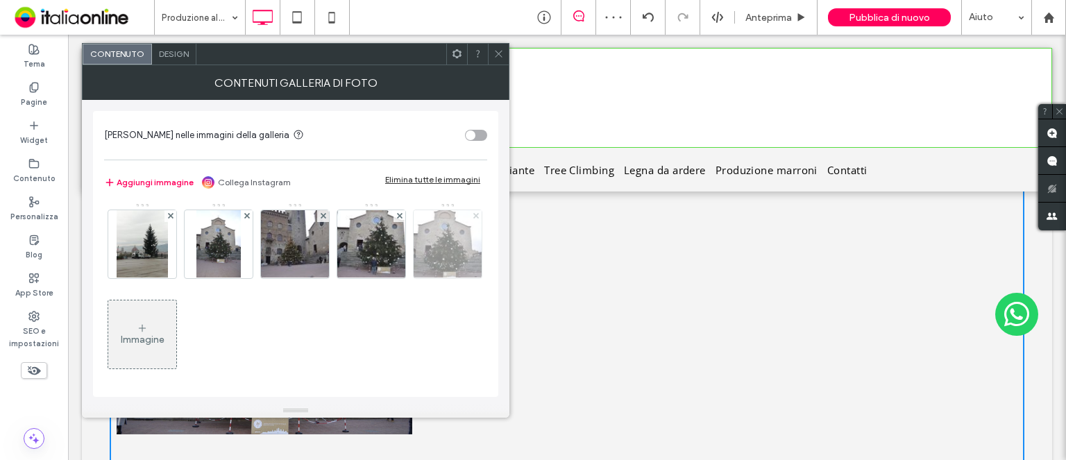
click at [473, 219] on icon at bounding box center [476, 216] width 6 height 6
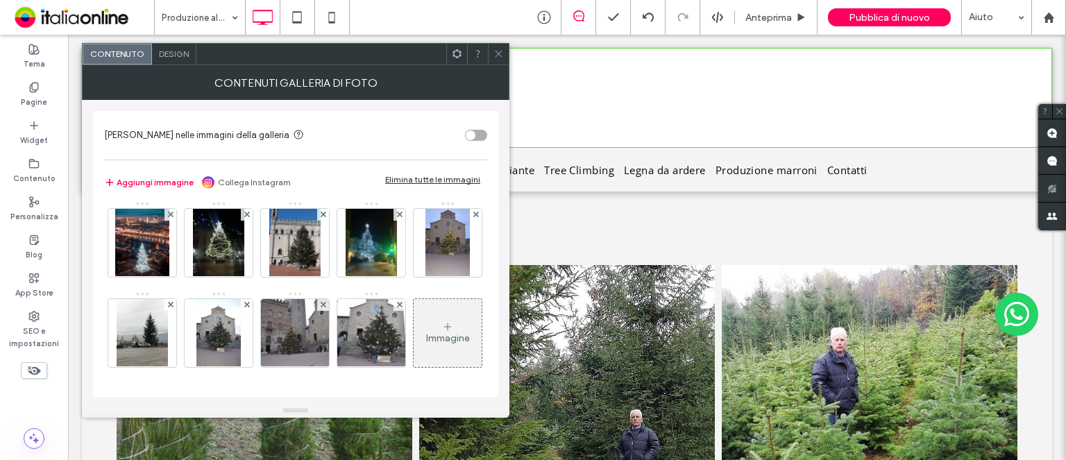
drag, startPoint x: 503, startPoint y: 57, endPoint x: 509, endPoint y: 67, distance: 11.8
click at [503, 57] on icon at bounding box center [498, 54] width 10 height 10
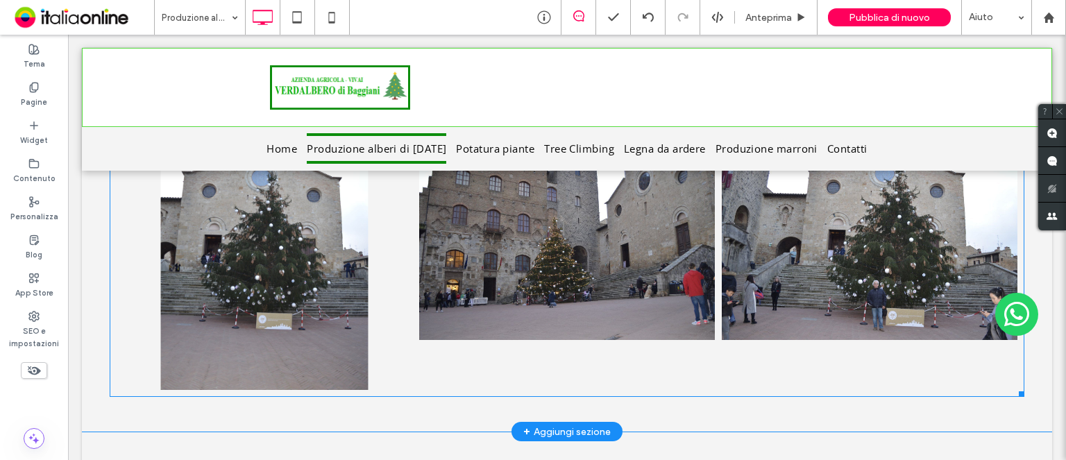
scroll to position [3261, 0]
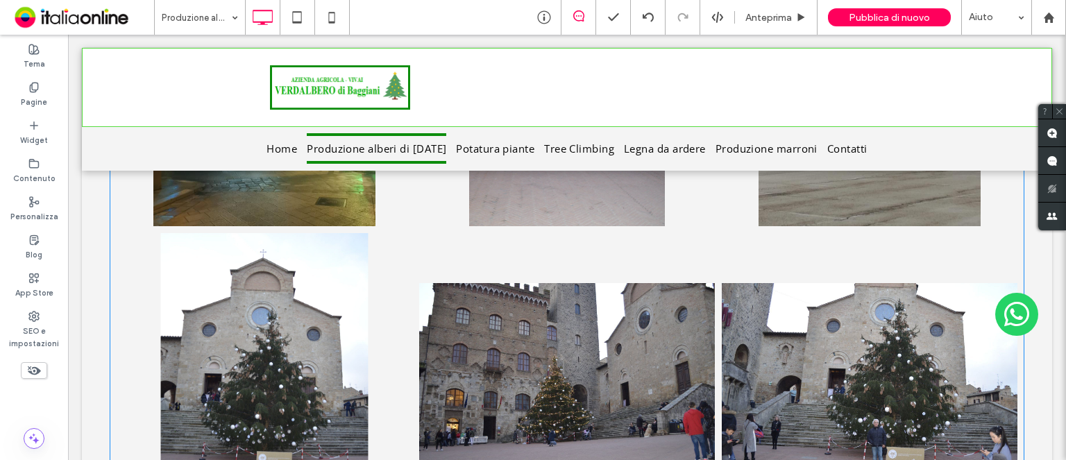
click at [260, 344] on link at bounding box center [265, 381] width 314 height 314
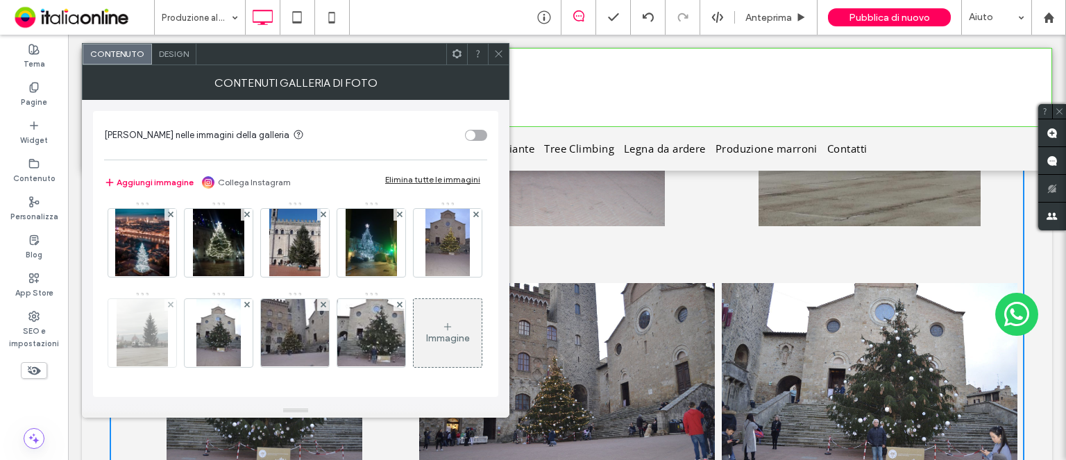
scroll to position [92, 0]
click at [249, 302] on use at bounding box center [247, 305] width 6 height 6
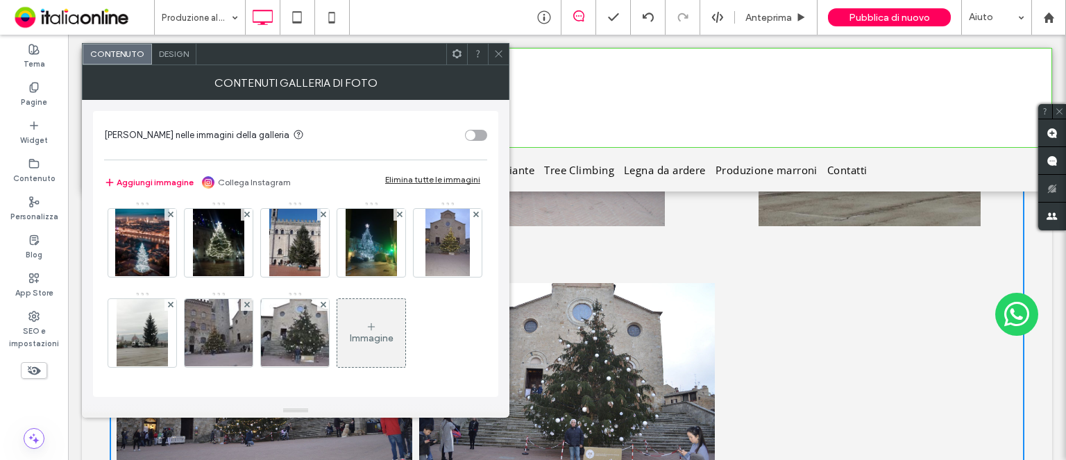
scroll to position [0, 0]
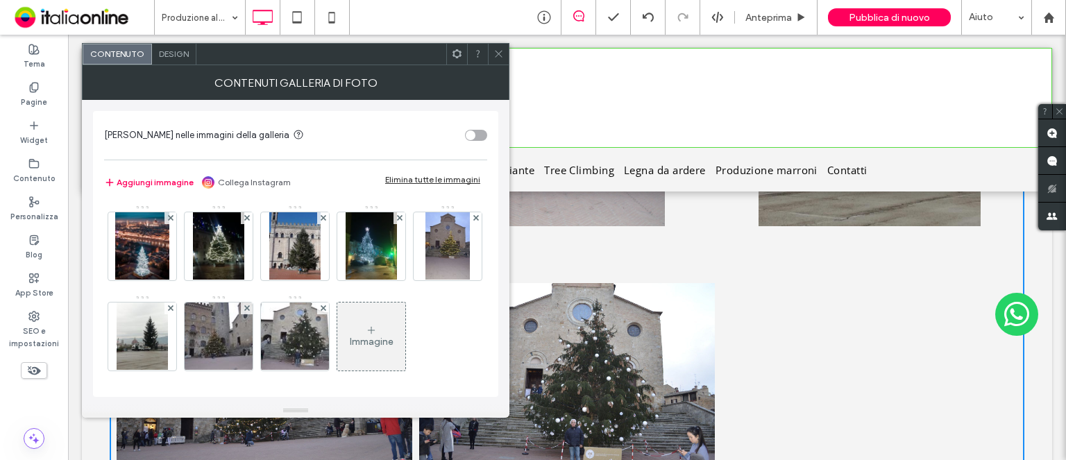
click at [499, 56] on icon at bounding box center [498, 54] width 10 height 10
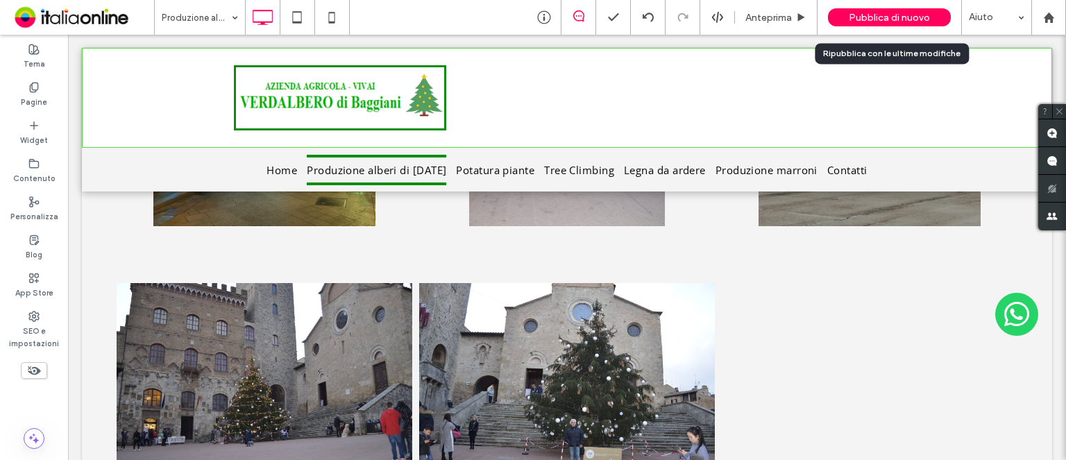
click at [917, 22] on span "Pubblica di nuovo" at bounding box center [889, 18] width 81 height 12
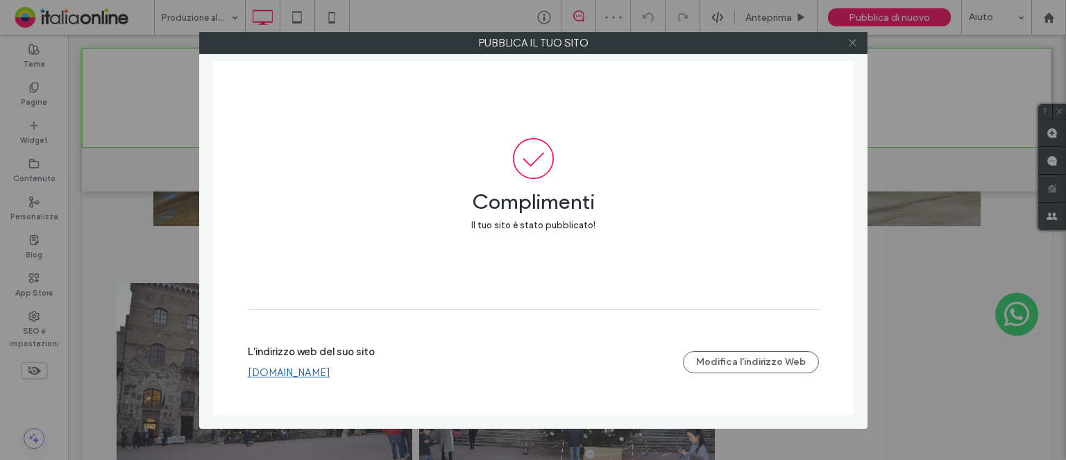
click at [855, 46] on use at bounding box center [852, 43] width 7 height 7
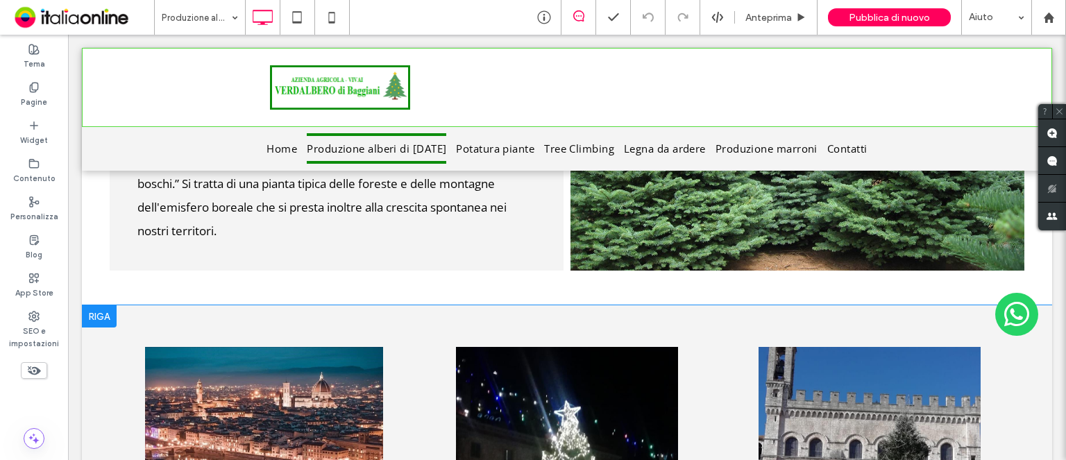
scroll to position [2568, 0]
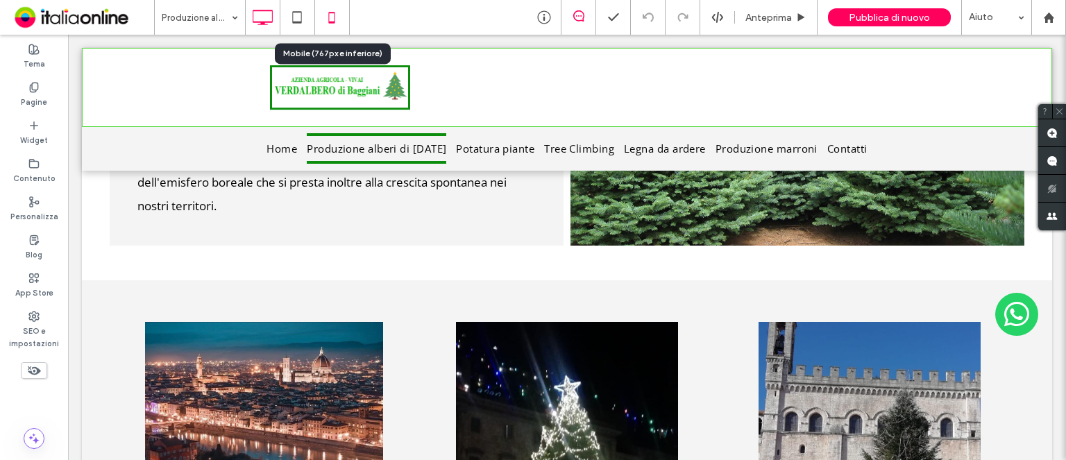
click at [332, 23] on use at bounding box center [331, 17] width 6 height 11
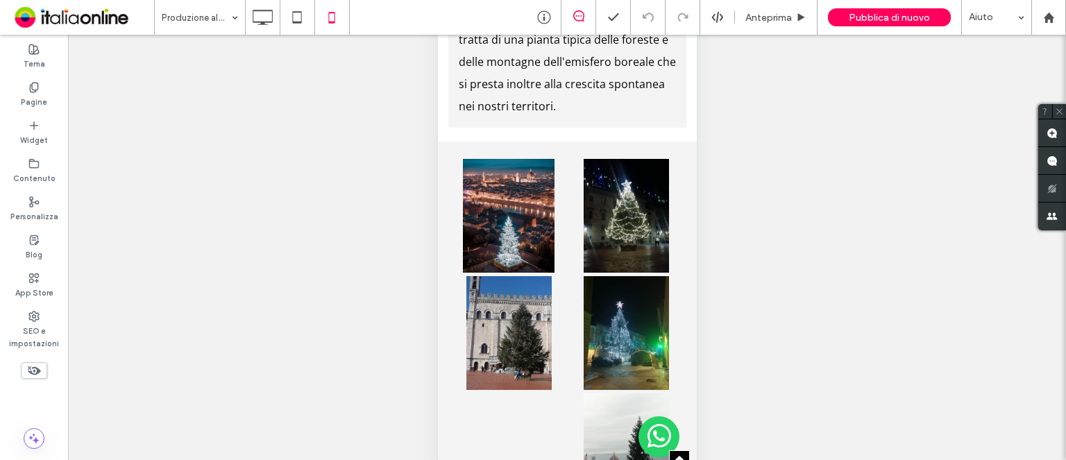
scroll to position [3192, 0]
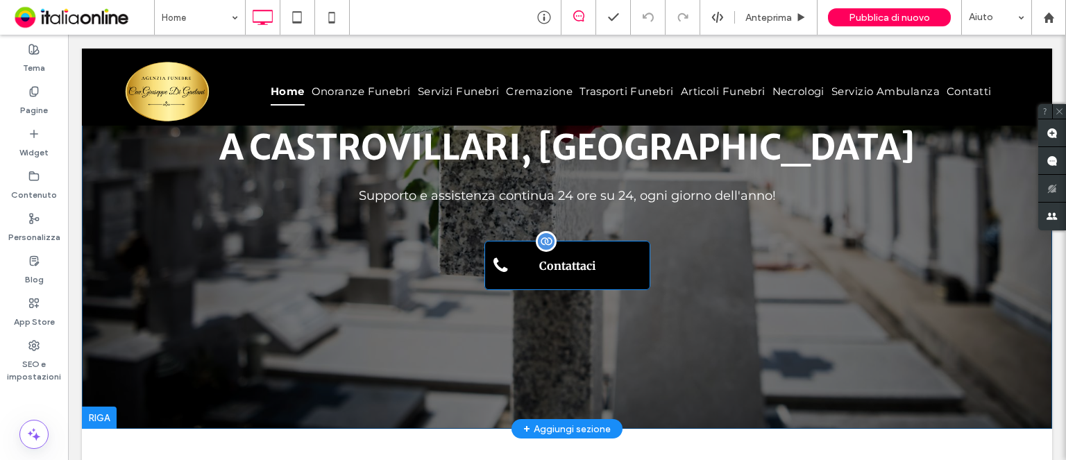
scroll to position [278, 0]
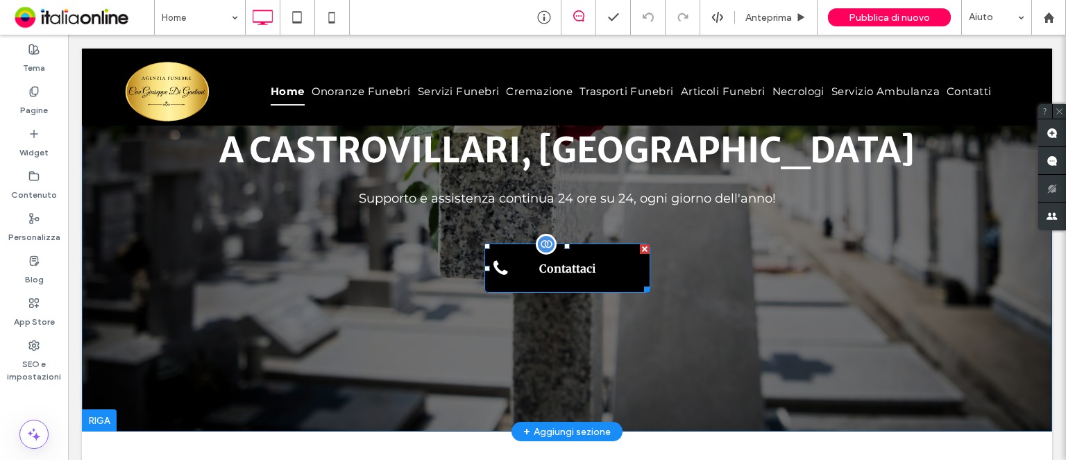
click at [572, 255] on span "Contattaci" at bounding box center [567, 269] width 66 height 28
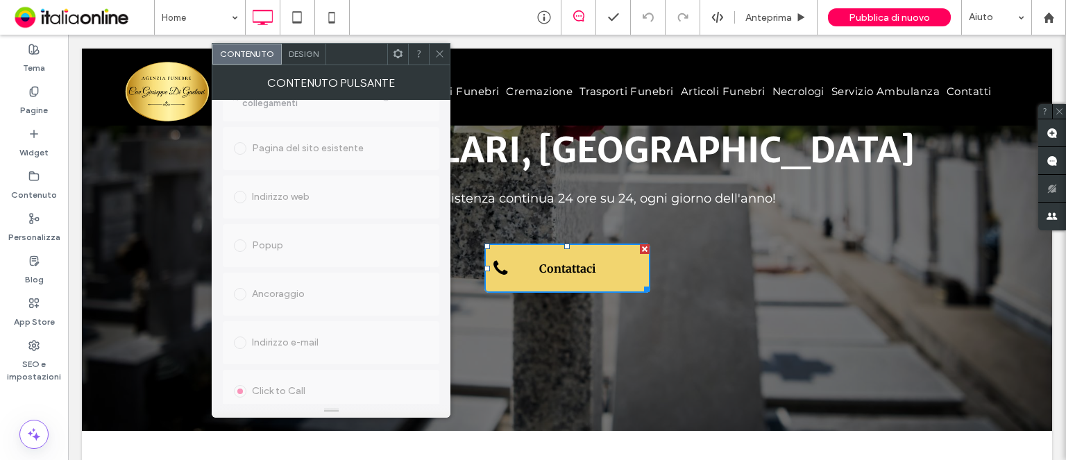
scroll to position [335, 0]
click at [441, 58] on icon at bounding box center [439, 54] width 10 height 10
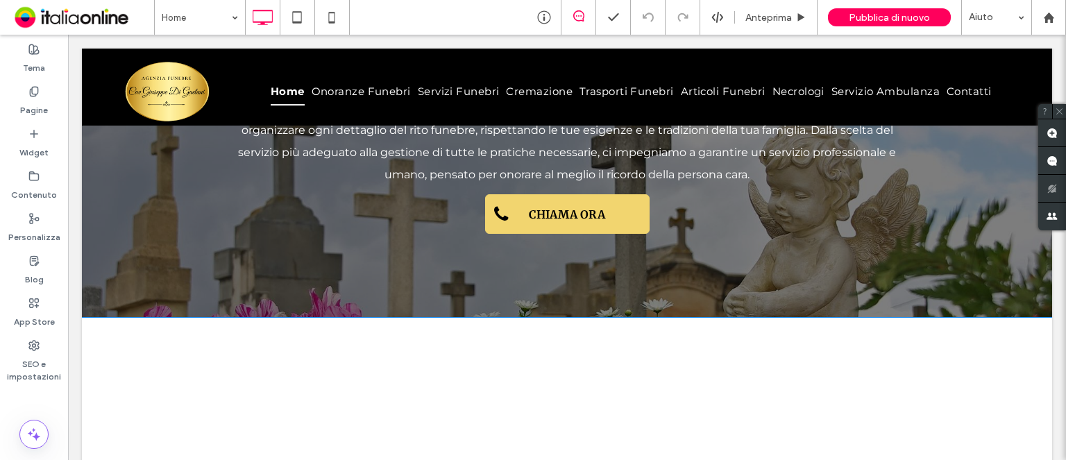
scroll to position [2984, 0]
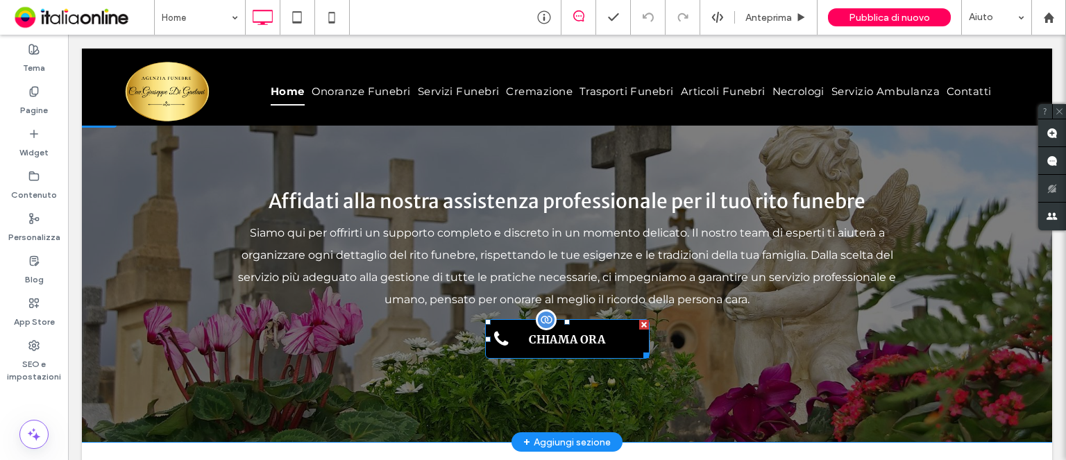
click at [579, 325] on span "CHIAMA ORA" at bounding box center [567, 339] width 86 height 28
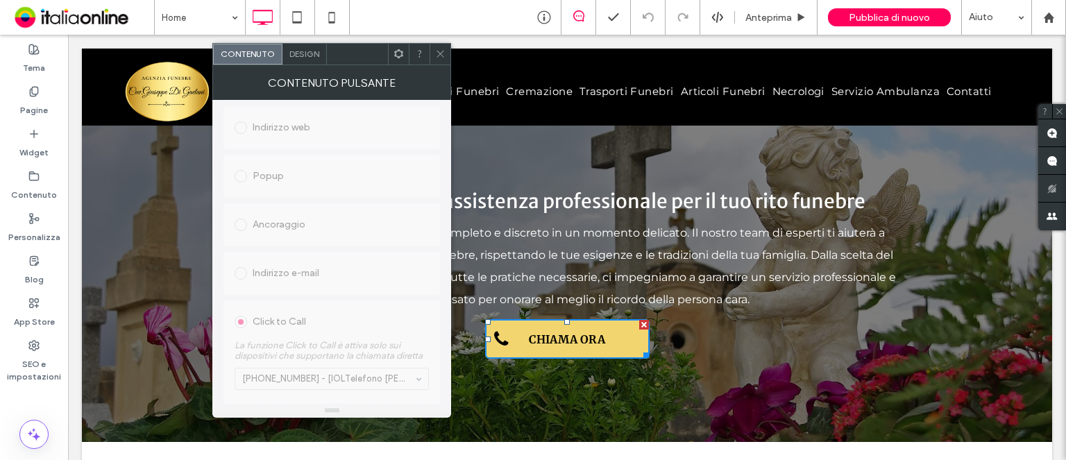
scroll to position [335, 0]
drag, startPoint x: 440, startPoint y: 55, endPoint x: 384, endPoint y: 26, distance: 63.0
click at [440, 55] on icon at bounding box center [440, 54] width 10 height 10
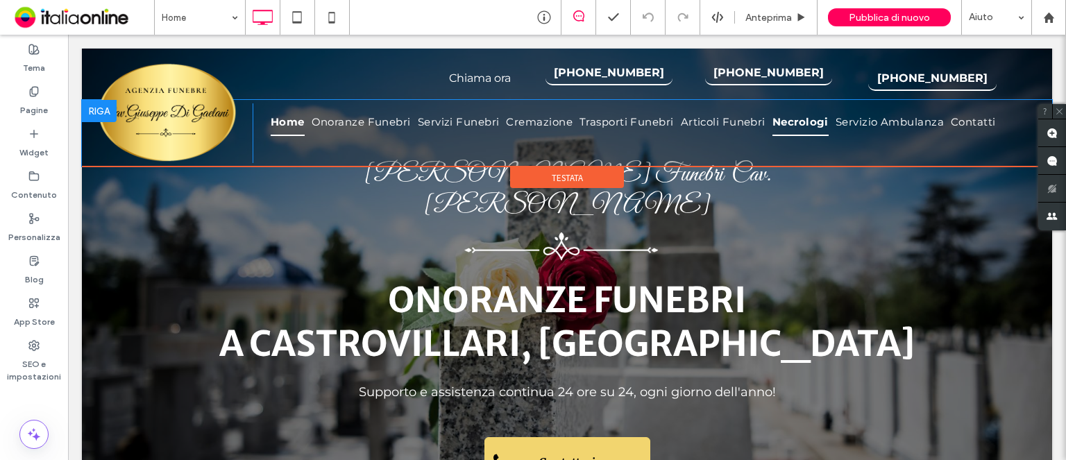
scroll to position [0, 0]
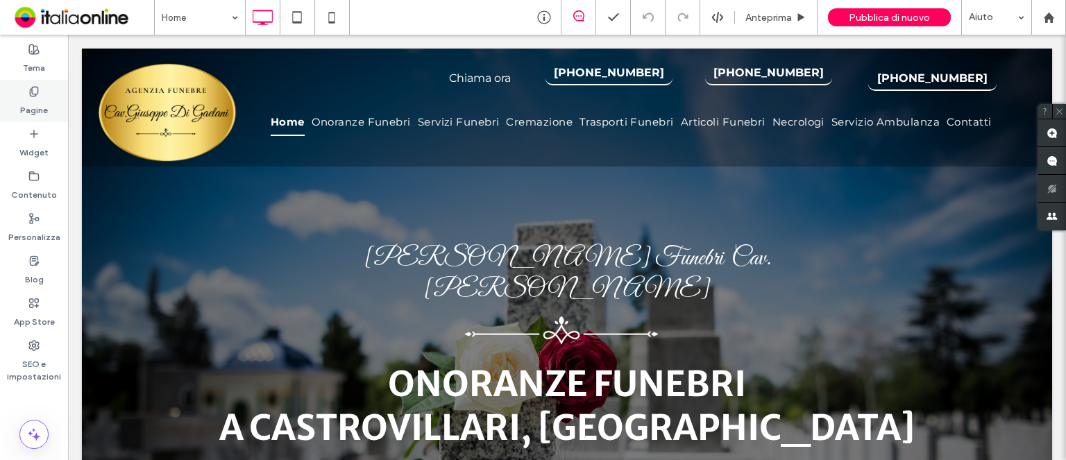
click at [38, 114] on label "Pagine" at bounding box center [34, 106] width 28 height 19
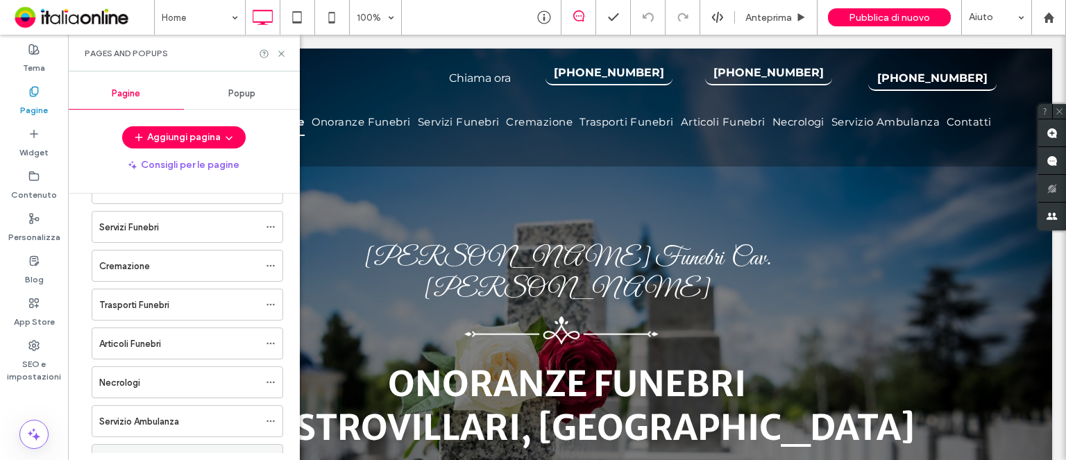
scroll to position [138, 0]
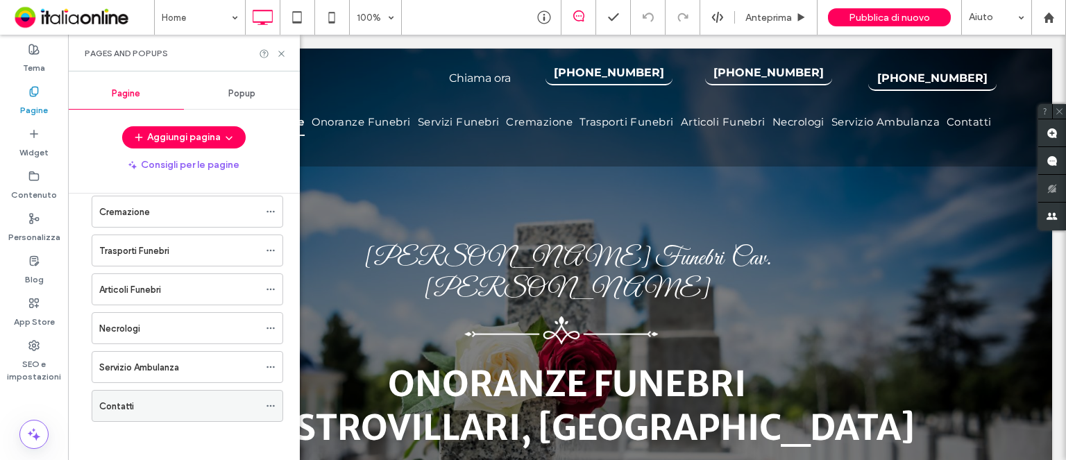
click at [117, 401] on label "Contatti" at bounding box center [116, 406] width 35 height 24
click at [282, 52] on use at bounding box center [281, 54] width 6 height 6
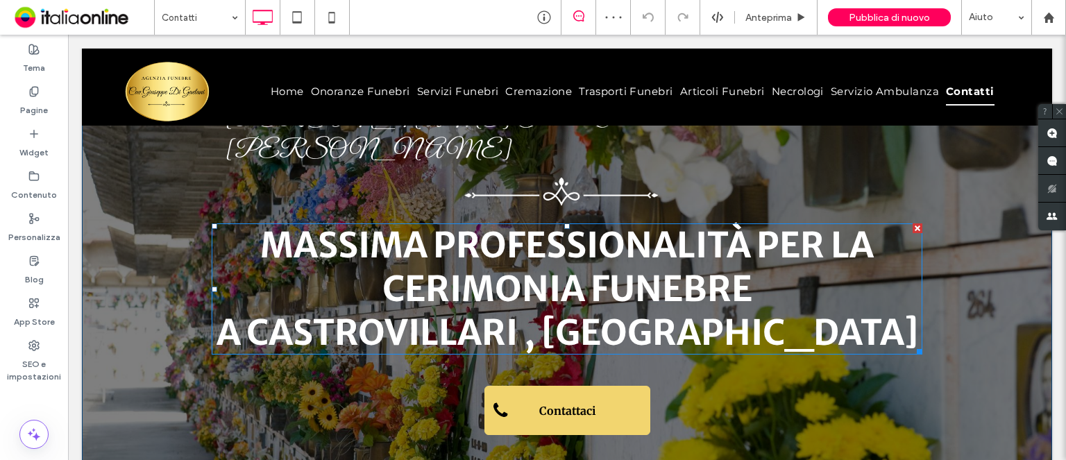
scroll to position [278, 0]
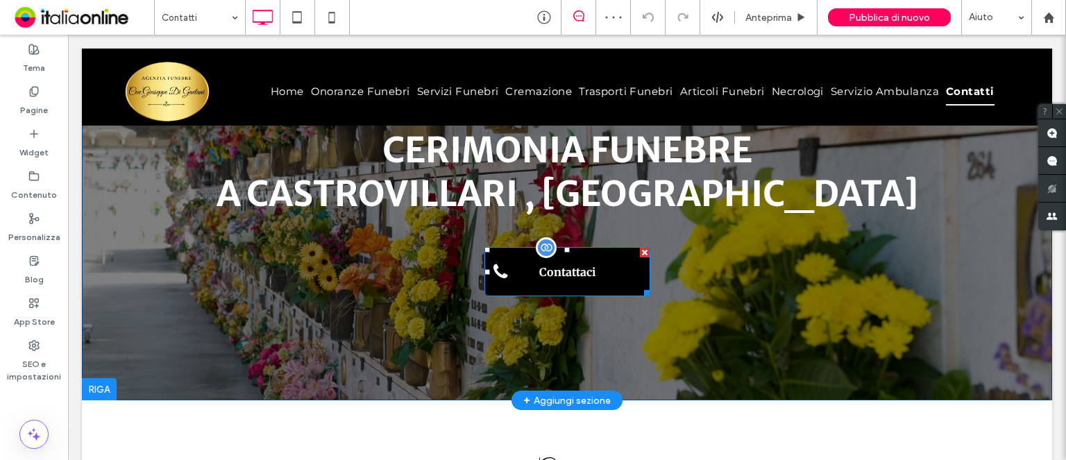
click at [568, 258] on span "Contattaci" at bounding box center [567, 272] width 66 height 28
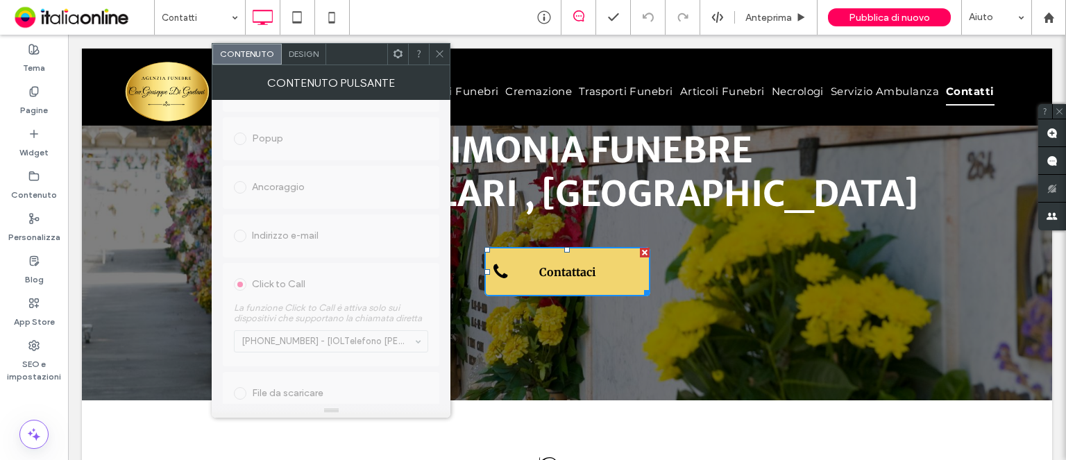
scroll to position [335, 0]
click at [441, 53] on icon at bounding box center [439, 54] width 10 height 10
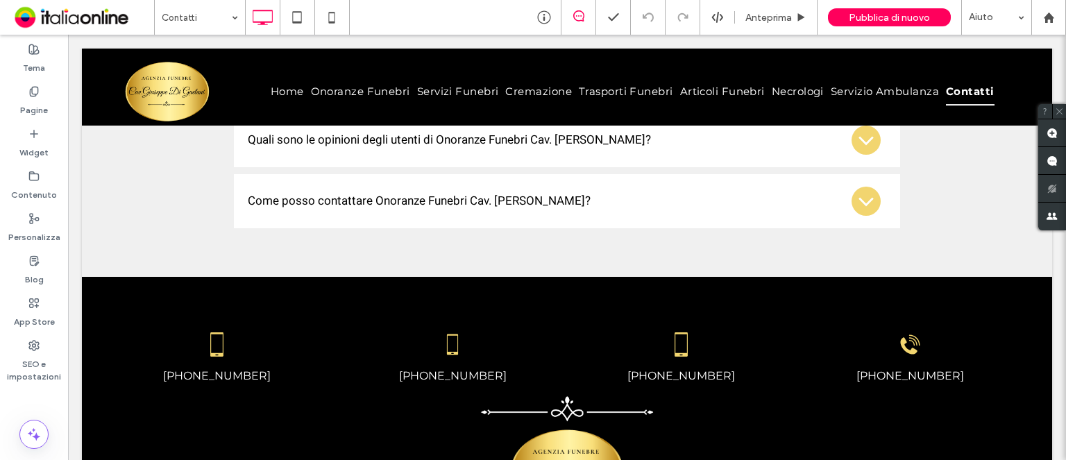
scroll to position [2404, 0]
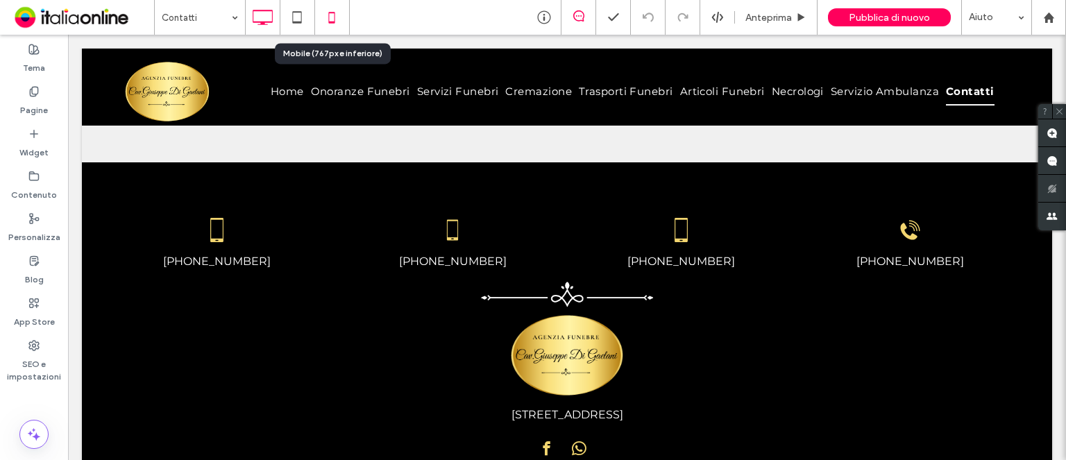
click at [333, 23] on use at bounding box center [331, 17] width 6 height 11
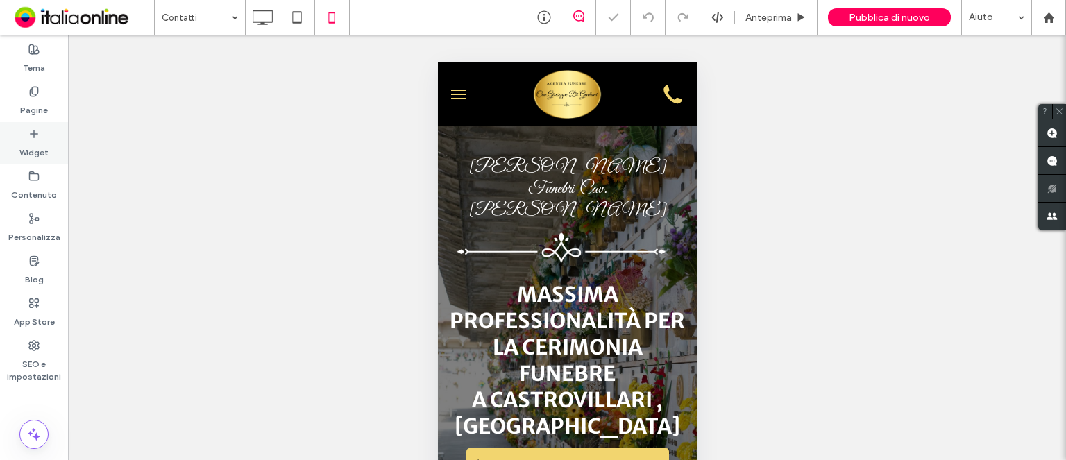
scroll to position [0, 0]
drag, startPoint x: 42, startPoint y: 113, endPoint x: 144, endPoint y: 130, distance: 103.5
click at [42, 113] on label "Pagine" at bounding box center [34, 106] width 28 height 19
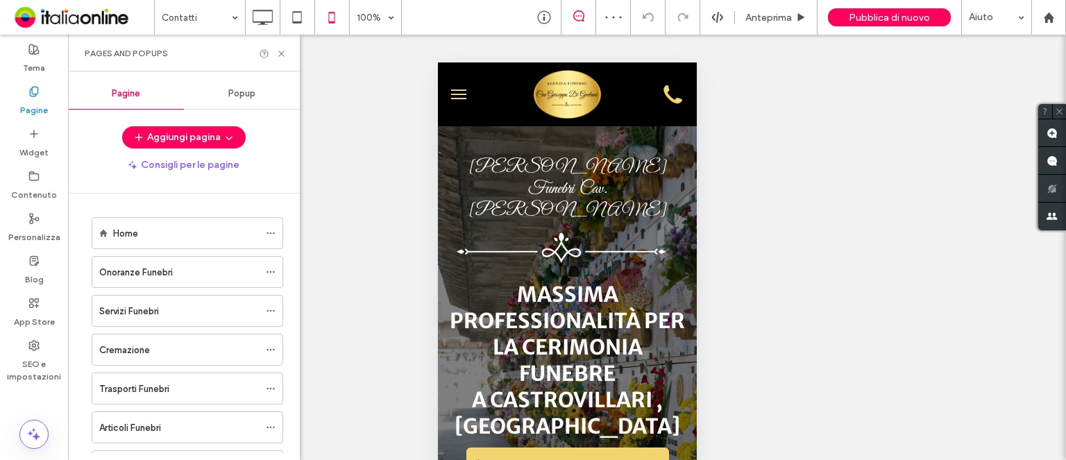
click at [121, 230] on label "Home" at bounding box center [125, 233] width 25 height 24
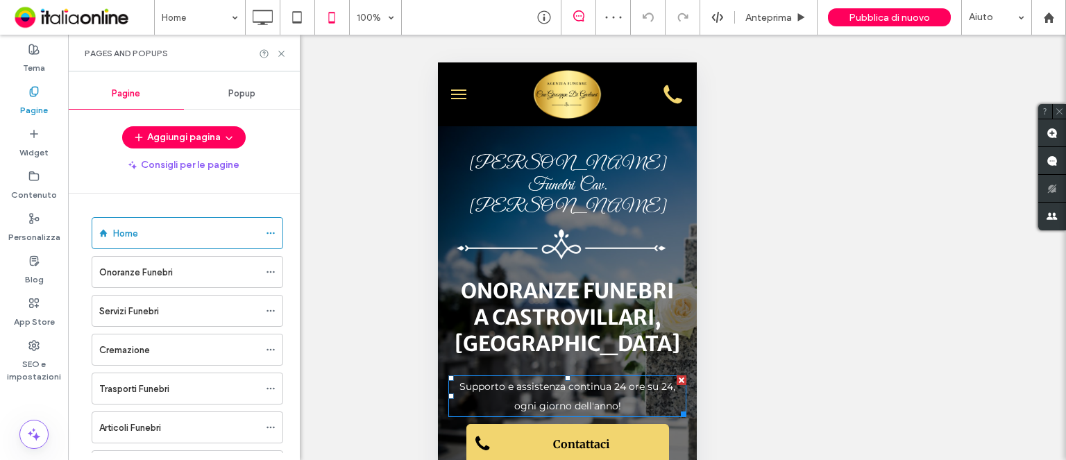
scroll to position [139, 0]
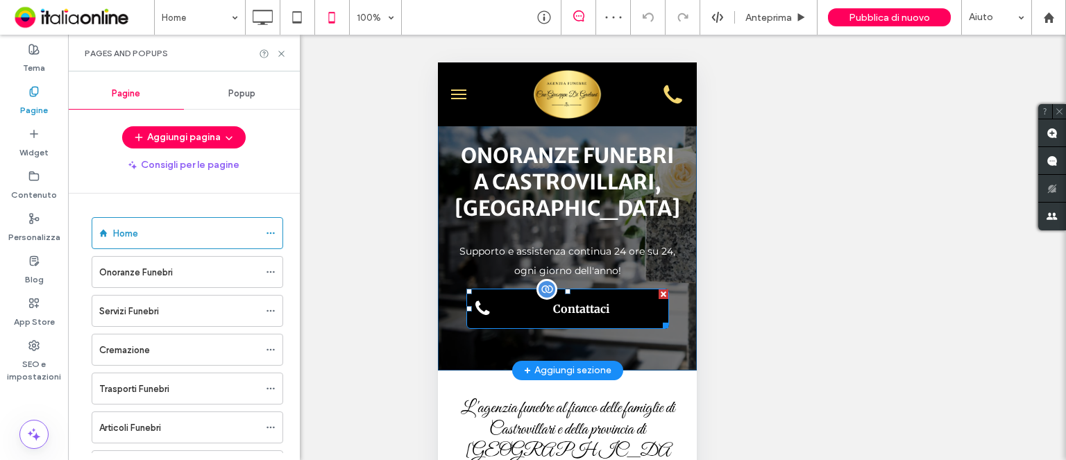
click at [588, 295] on span "Contattaci" at bounding box center [581, 309] width 66 height 28
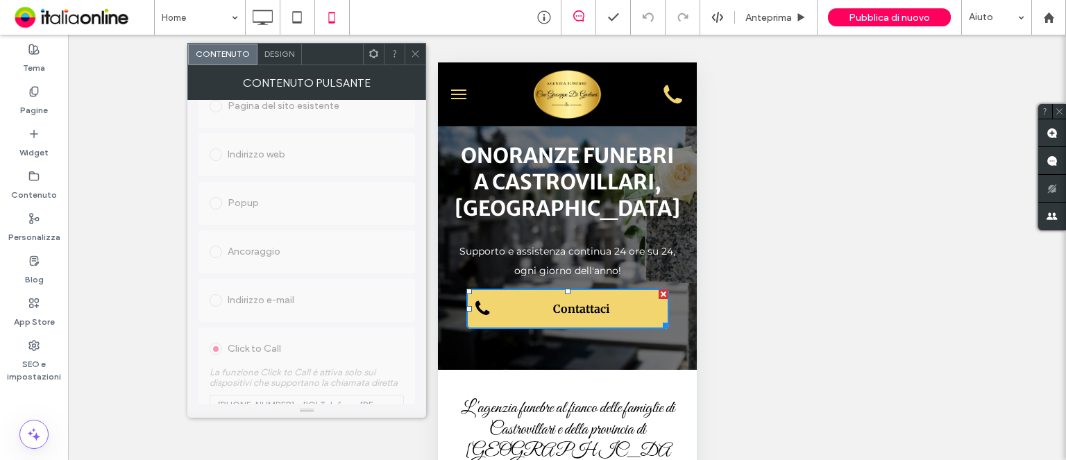
scroll to position [335, 0]
click at [415, 56] on icon at bounding box center [415, 54] width 10 height 10
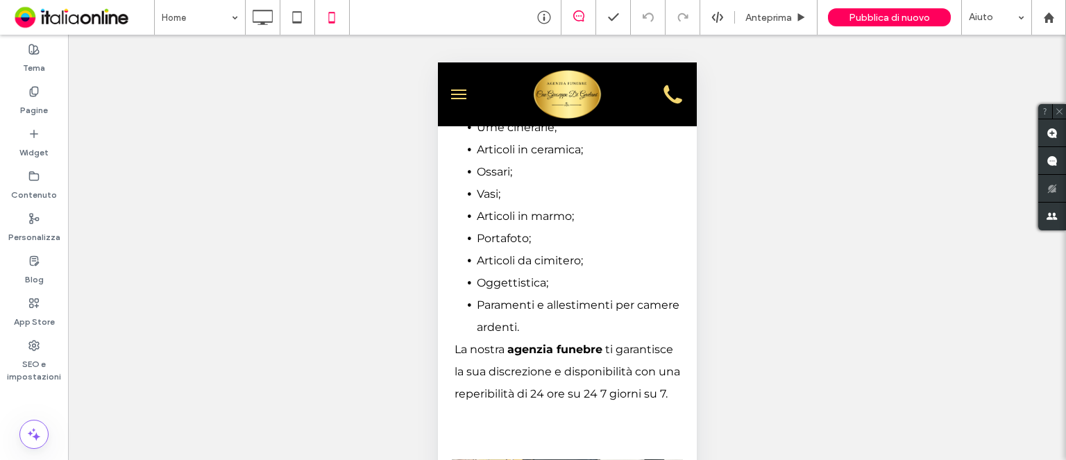
scroll to position [3955, 0]
